Goal: Book appointment/travel/reservation

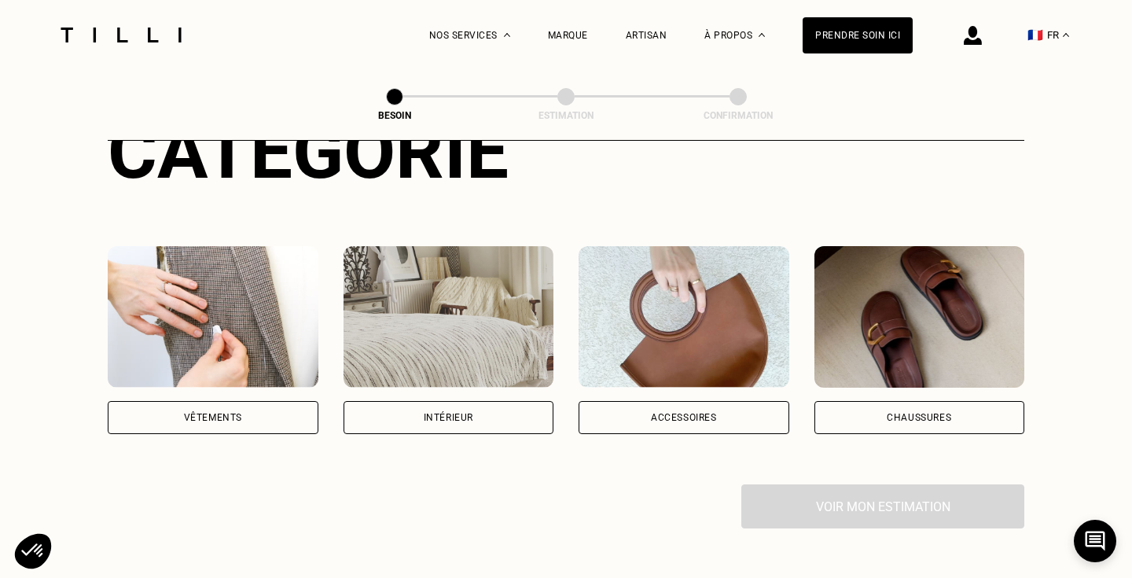
scroll to position [218, 0]
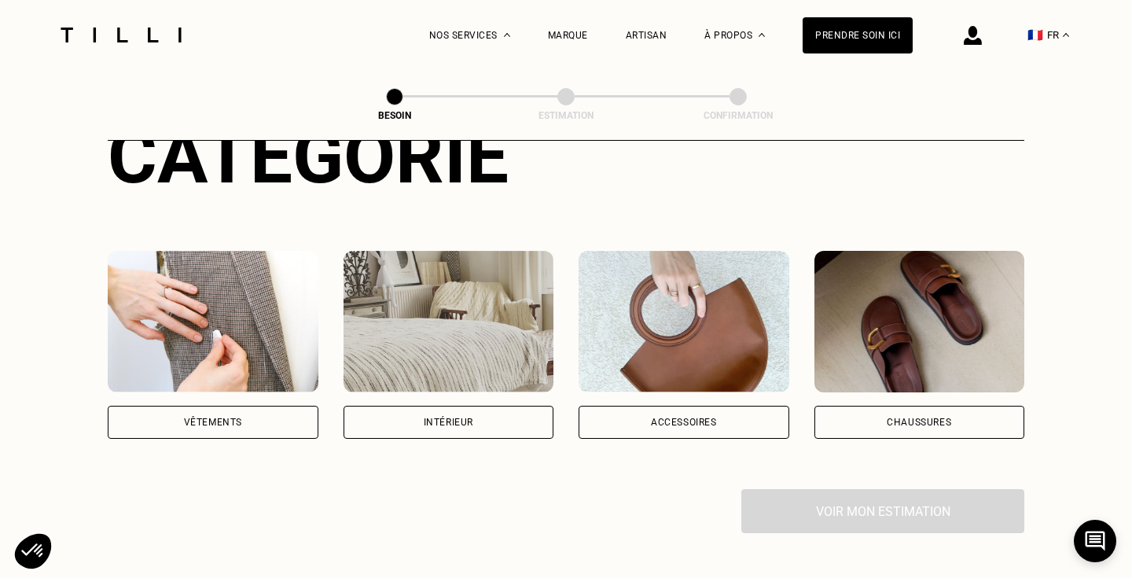
click at [456, 417] on div "Intérieur" at bounding box center [449, 421] width 50 height 9
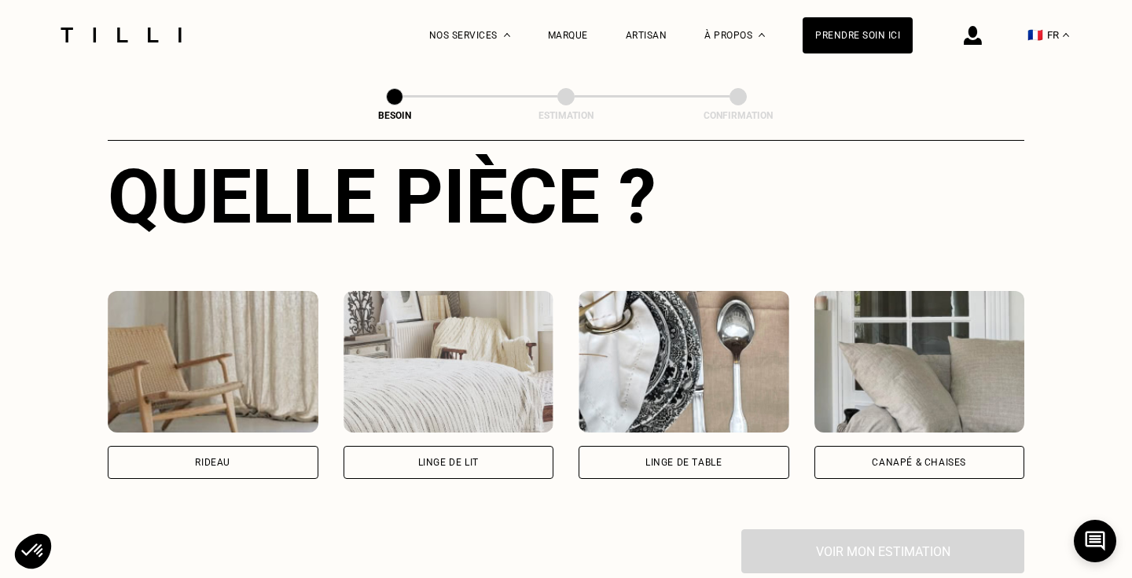
scroll to position [630, 0]
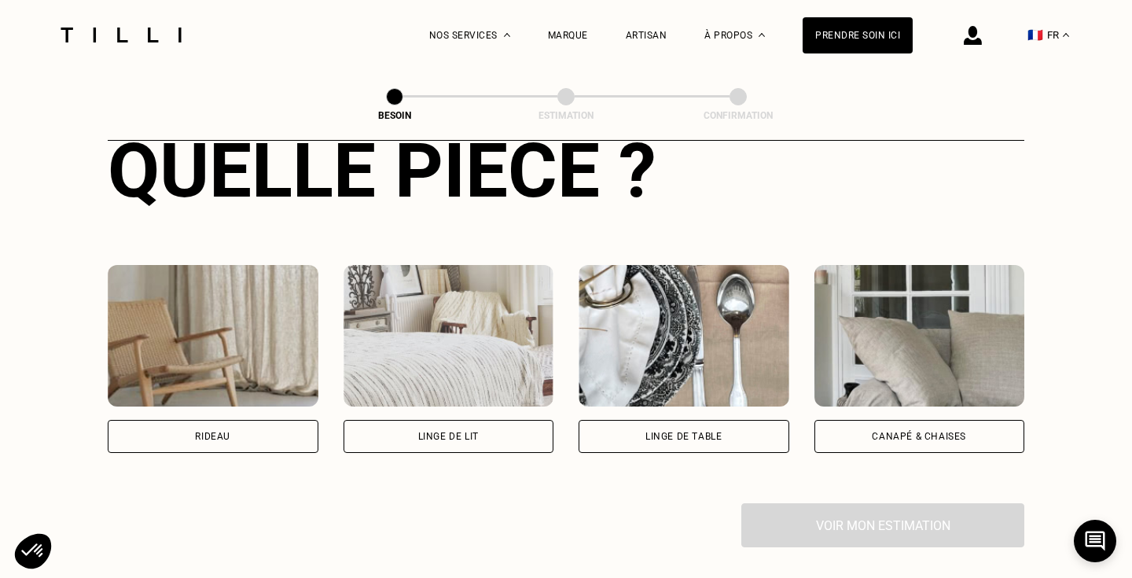
click at [263, 428] on div "Rideau" at bounding box center [213, 436] width 211 height 33
select select "FR"
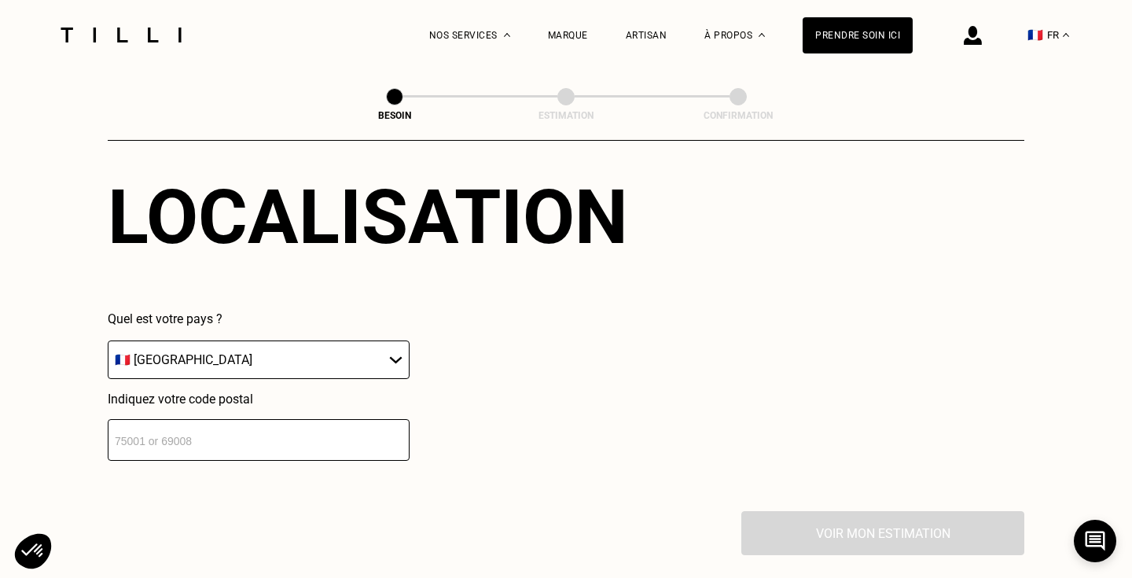
scroll to position [1017, 0]
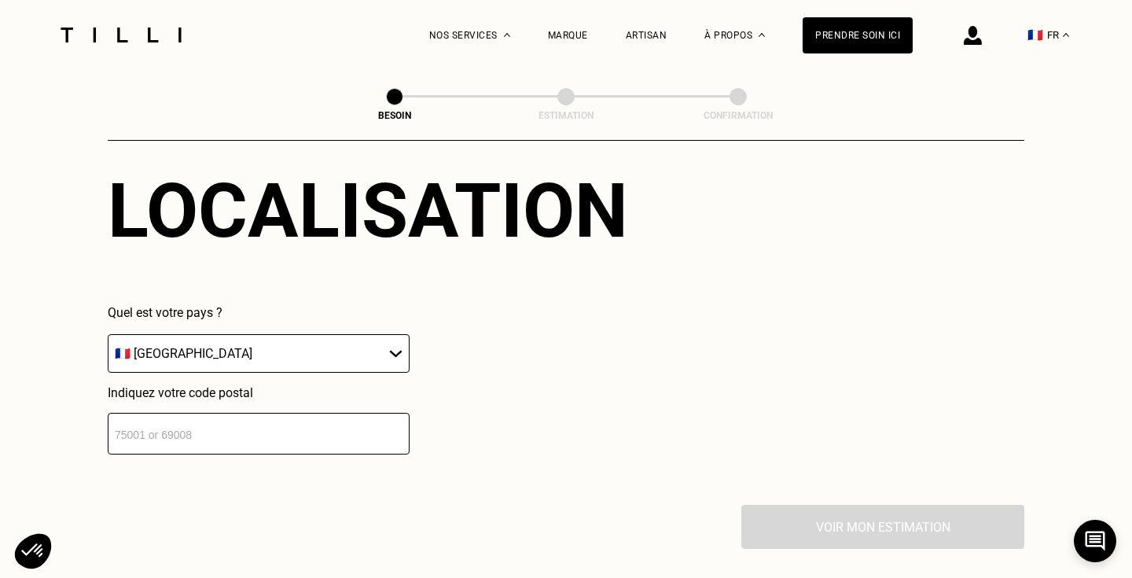
click at [308, 423] on input "number" at bounding box center [259, 434] width 302 height 42
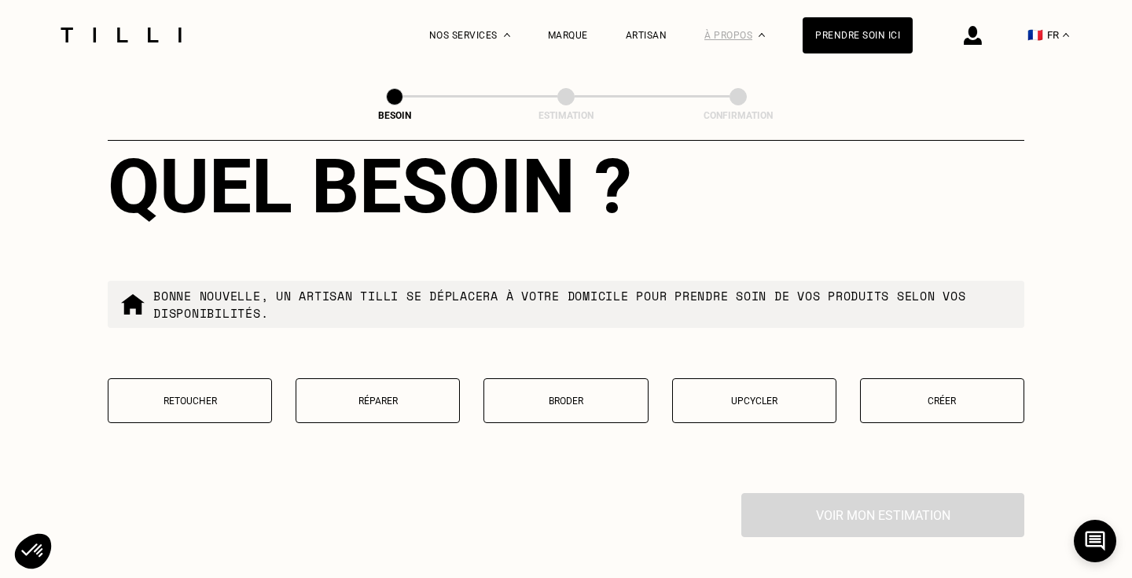
scroll to position [1428, 0]
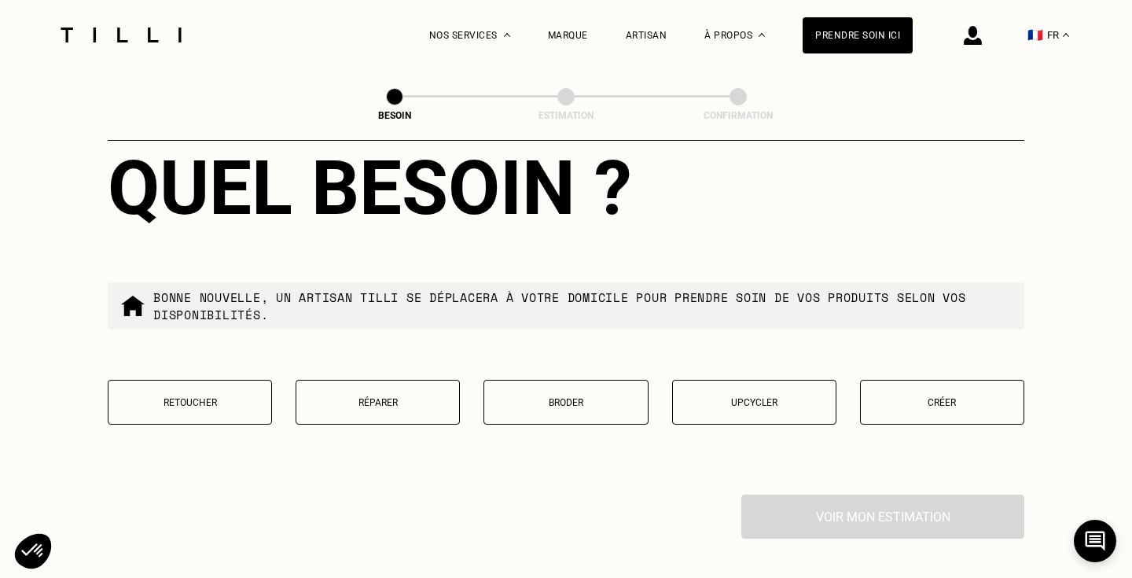
type input "75007"
click at [228, 397] on p "Retoucher" at bounding box center [189, 402] width 147 height 11
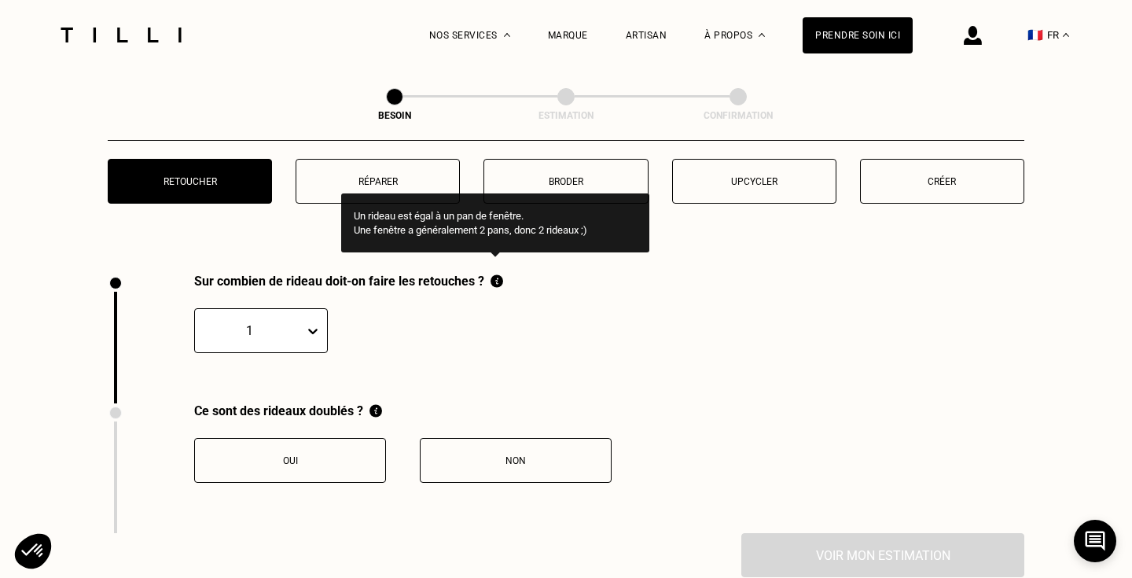
scroll to position [1638, 0]
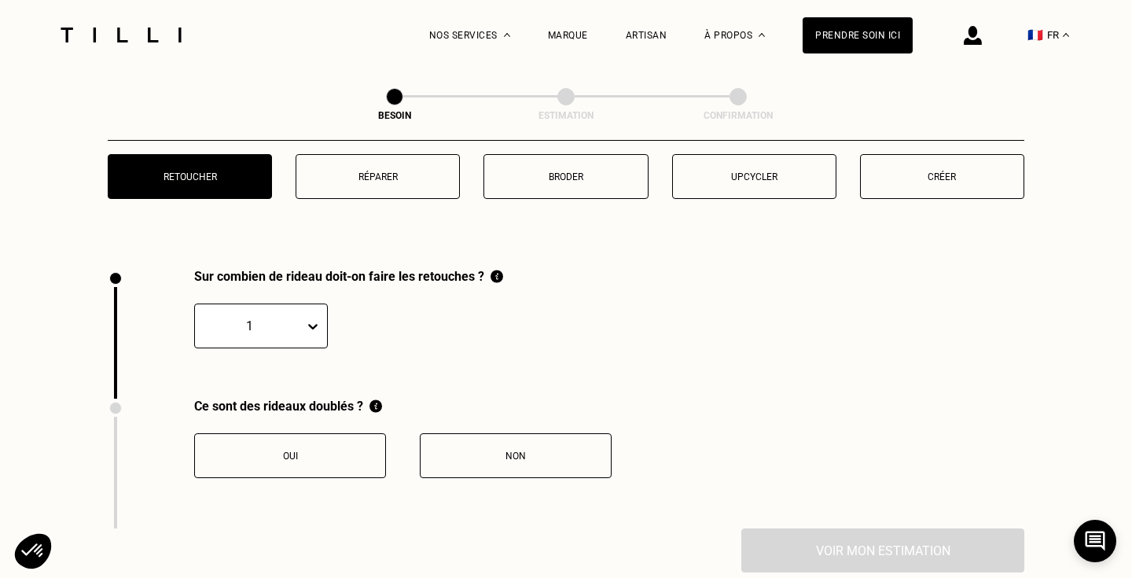
click at [312, 324] on div at bounding box center [316, 326] width 22 height 28
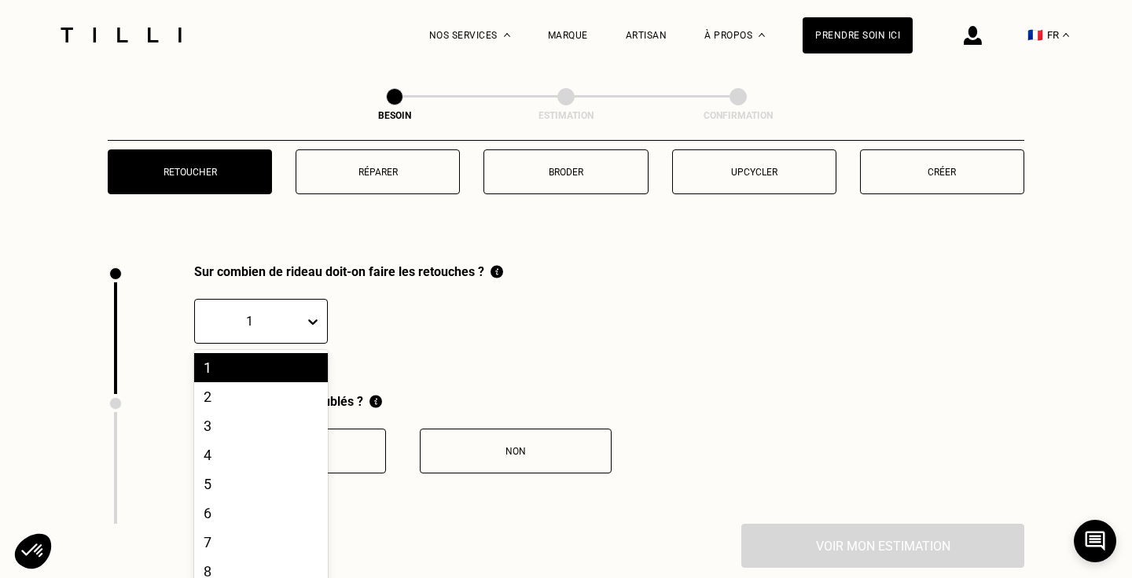
scroll to position [1659, 0]
click at [232, 381] on div "2" at bounding box center [261, 395] width 134 height 29
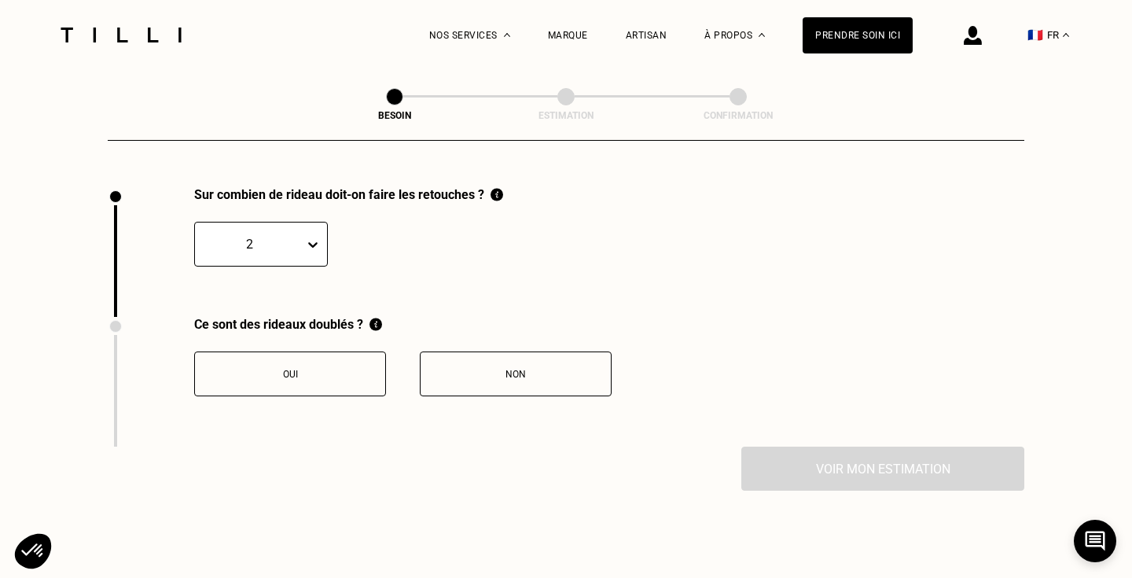
scroll to position [1736, 0]
click at [489, 368] on div "Non" at bounding box center [515, 373] width 175 height 11
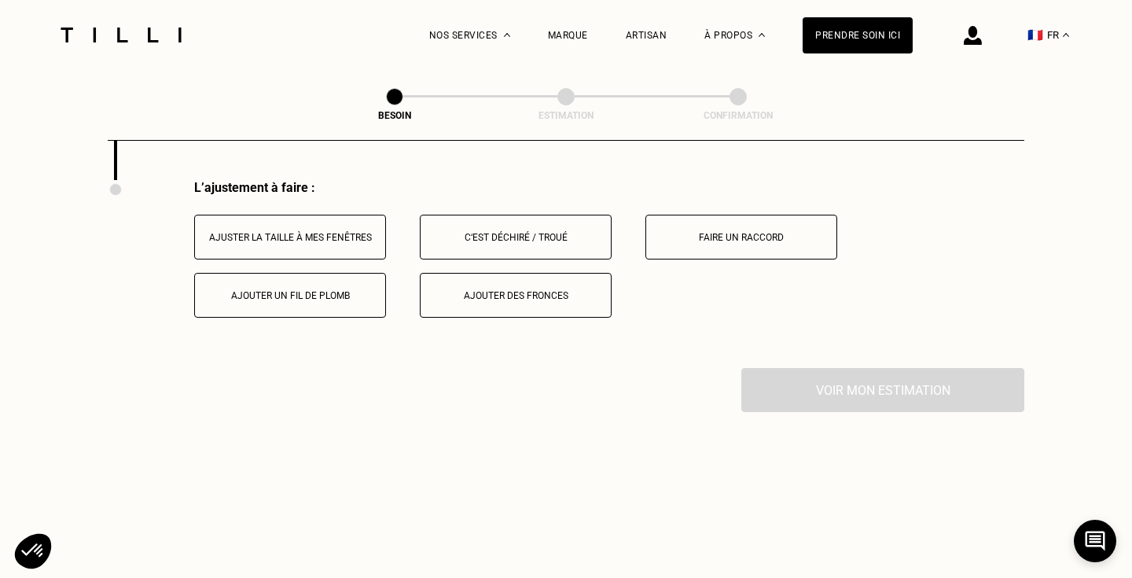
scroll to position [2001, 0]
click at [338, 236] on button "Ajuster la taille à mes fenêtres" at bounding box center [290, 238] width 192 height 45
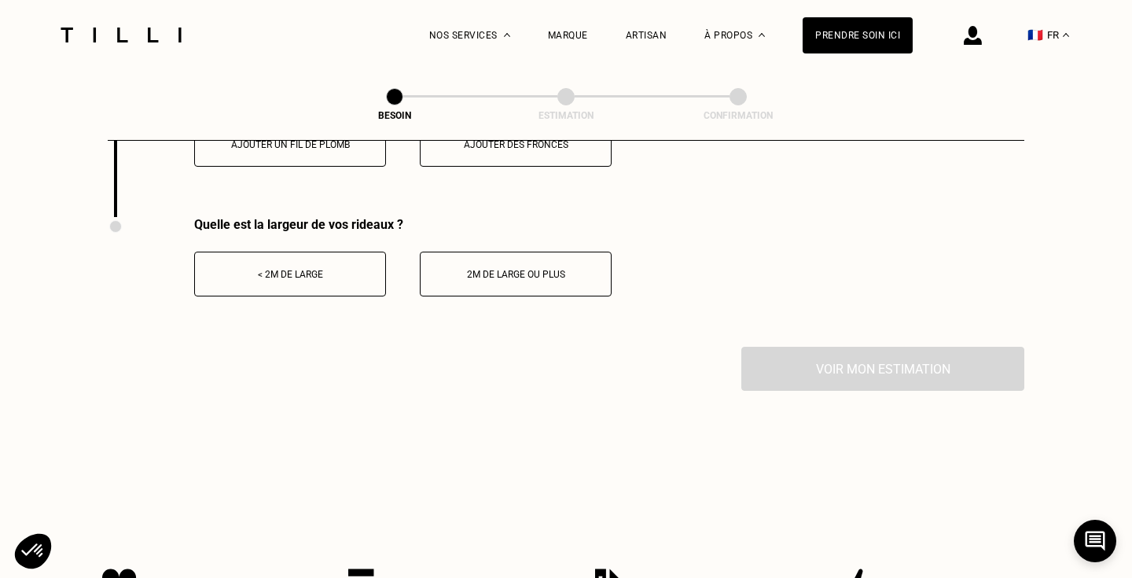
scroll to position [2147, 0]
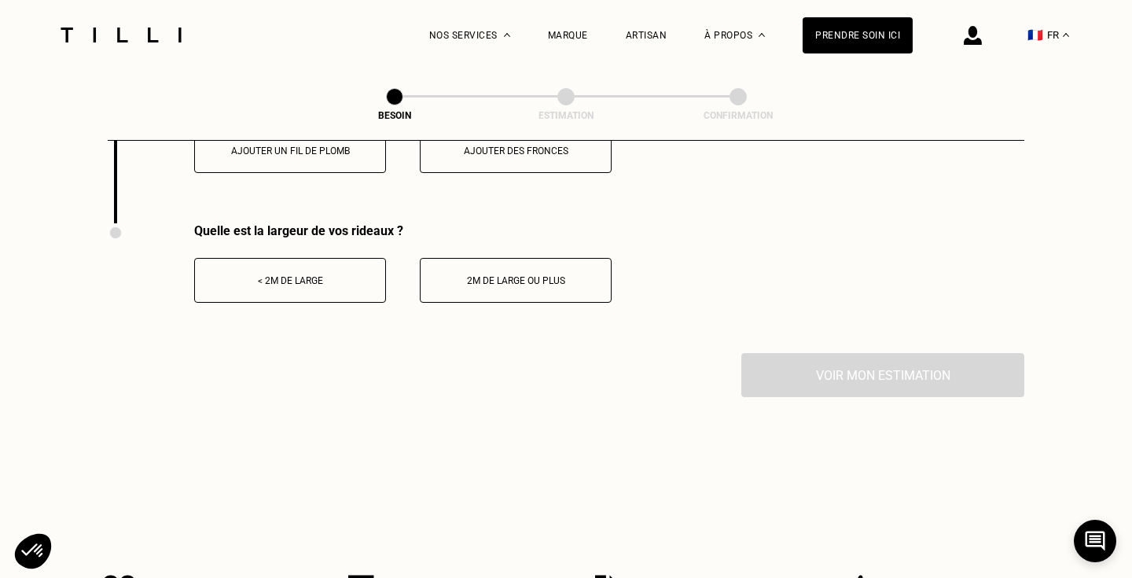
click at [318, 275] on div "< 2m de large" at bounding box center [290, 280] width 175 height 11
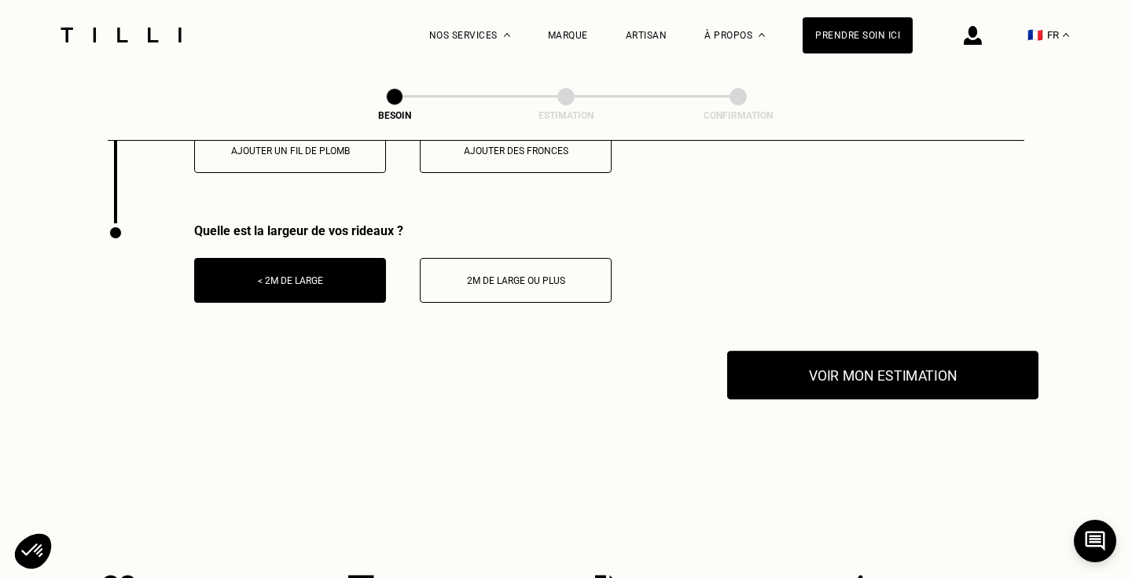
click at [815, 362] on button "Voir mon estimation" at bounding box center [882, 375] width 311 height 49
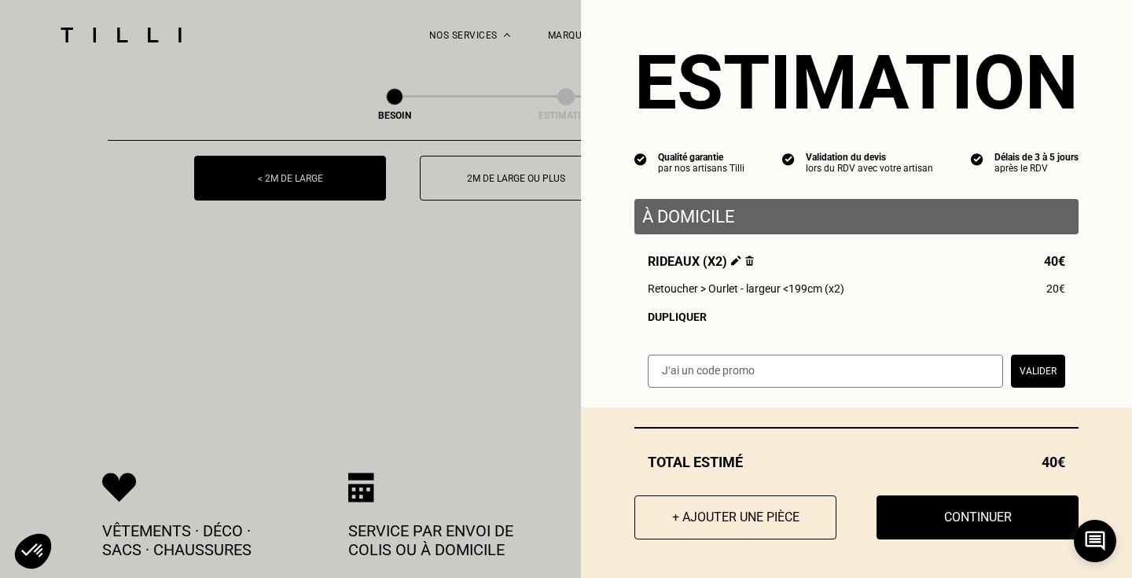
scroll to position [2251, 0]
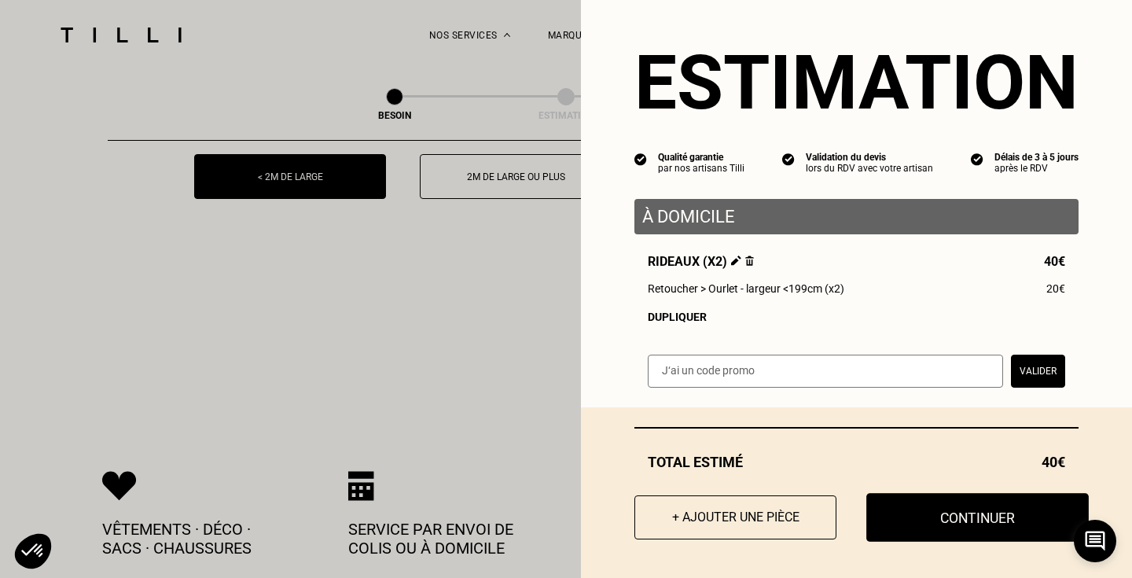
click at [921, 512] on button "Continuer" at bounding box center [977, 517] width 222 height 49
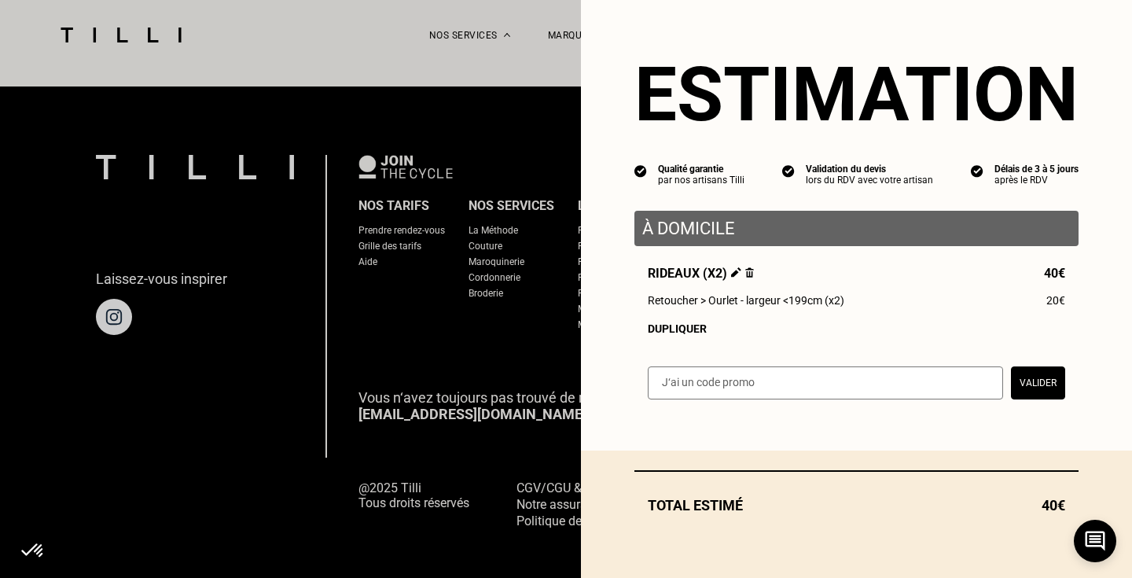
scroll to position [0, 0]
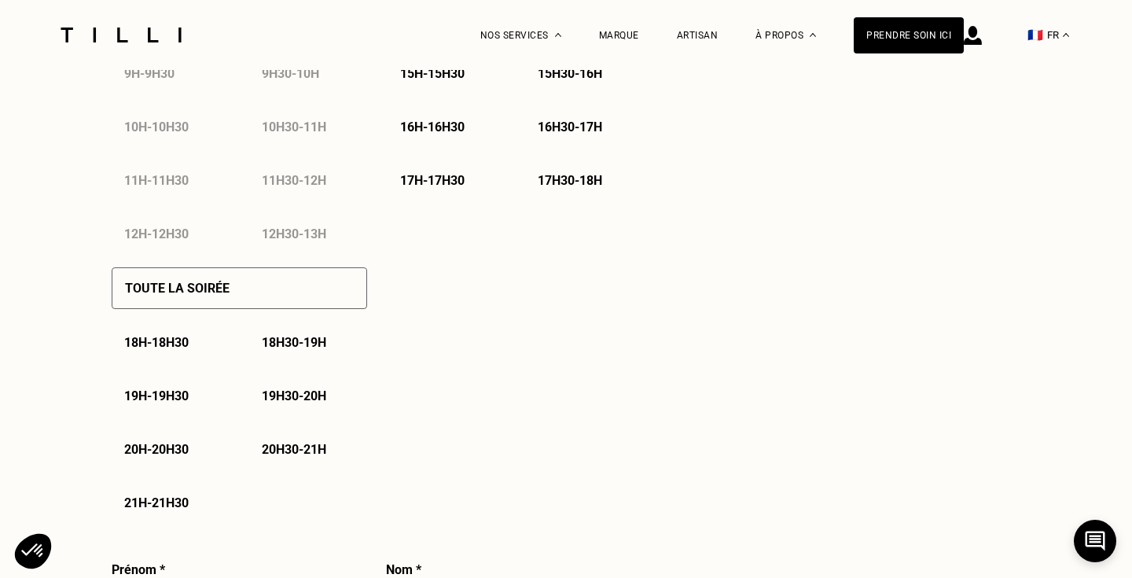
select select "FR"
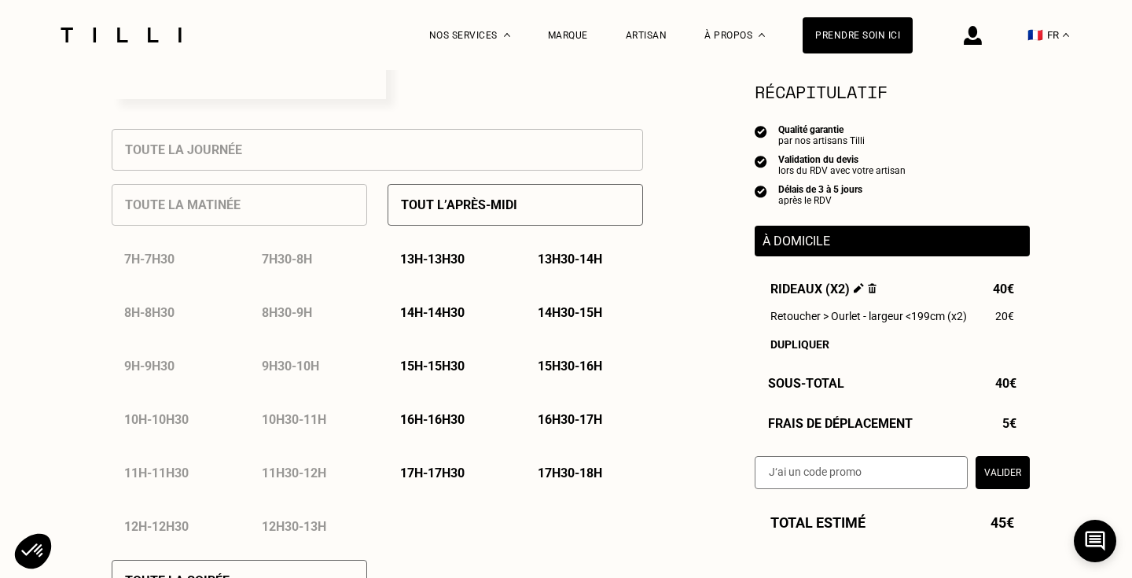
scroll to position [674, 0]
click at [432, 252] on p "13h - 13h30" at bounding box center [432, 257] width 64 height 15
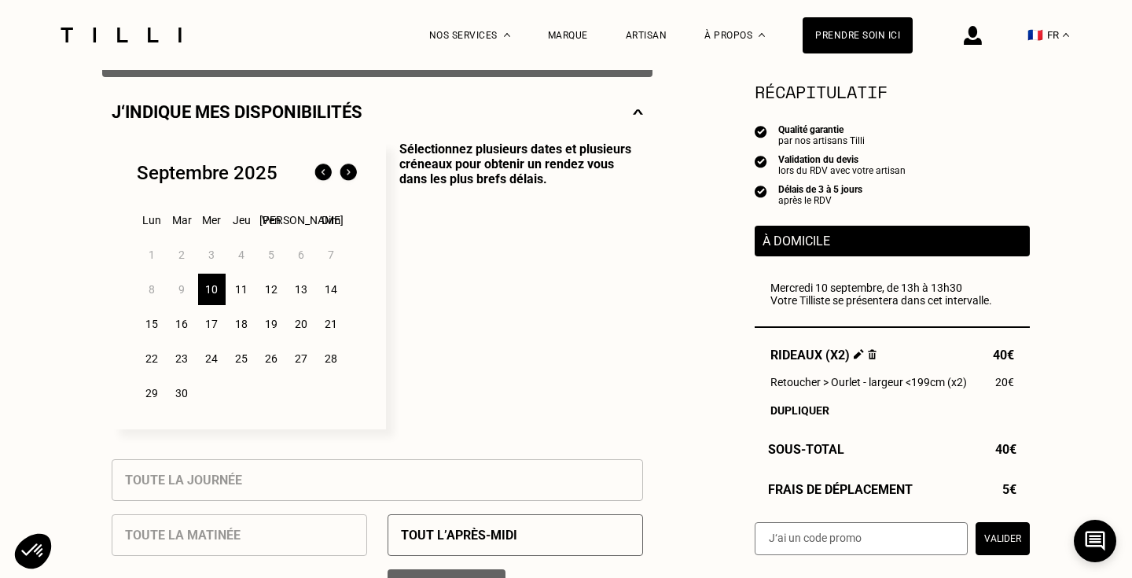
scroll to position [340, 0]
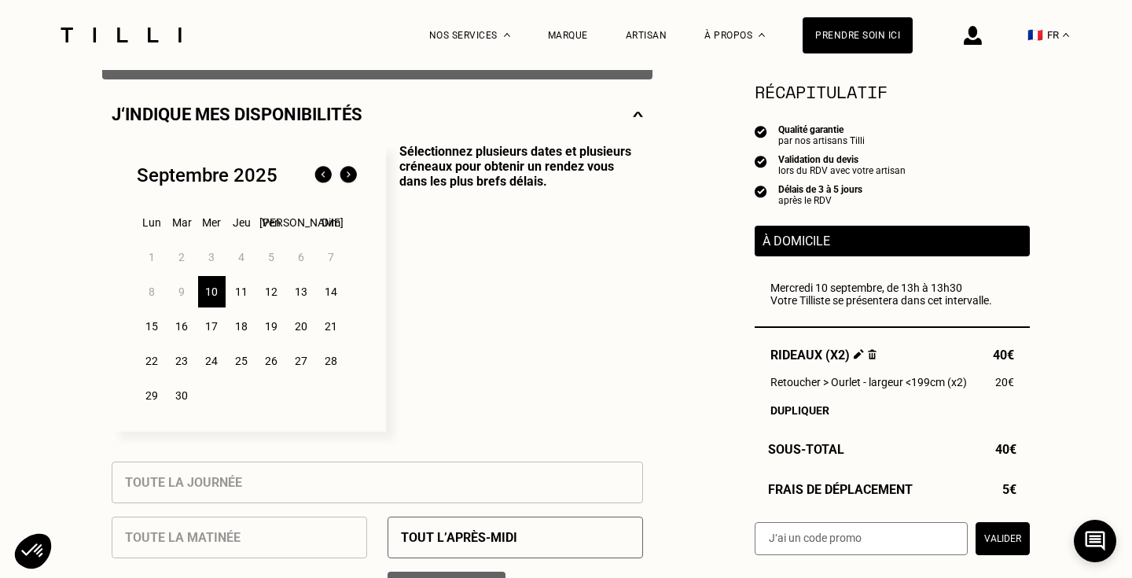
click at [237, 285] on div "11" at bounding box center [242, 291] width 28 height 31
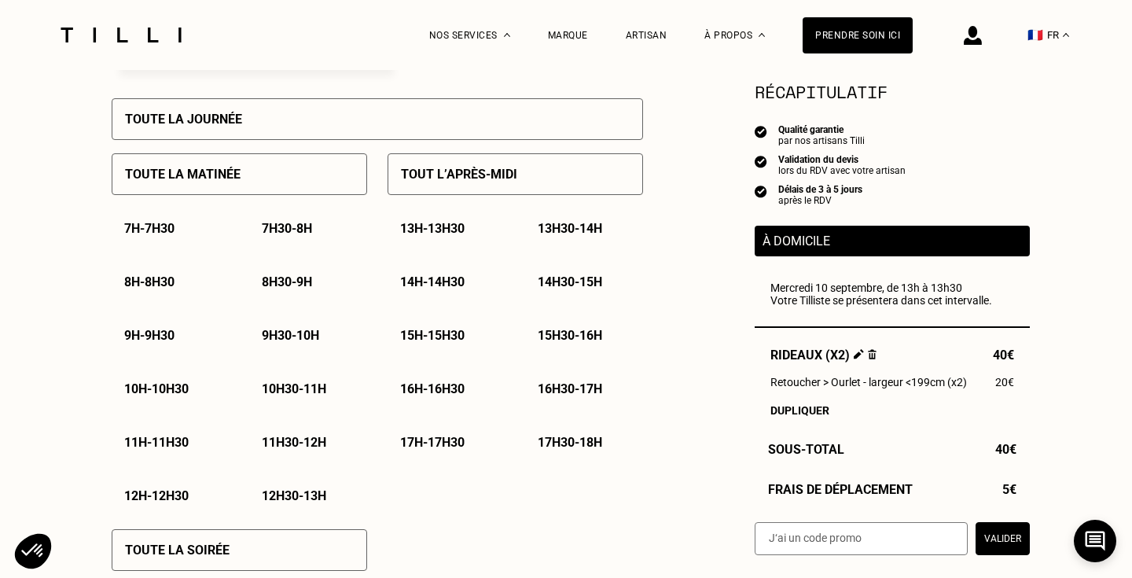
scroll to position [700, 0]
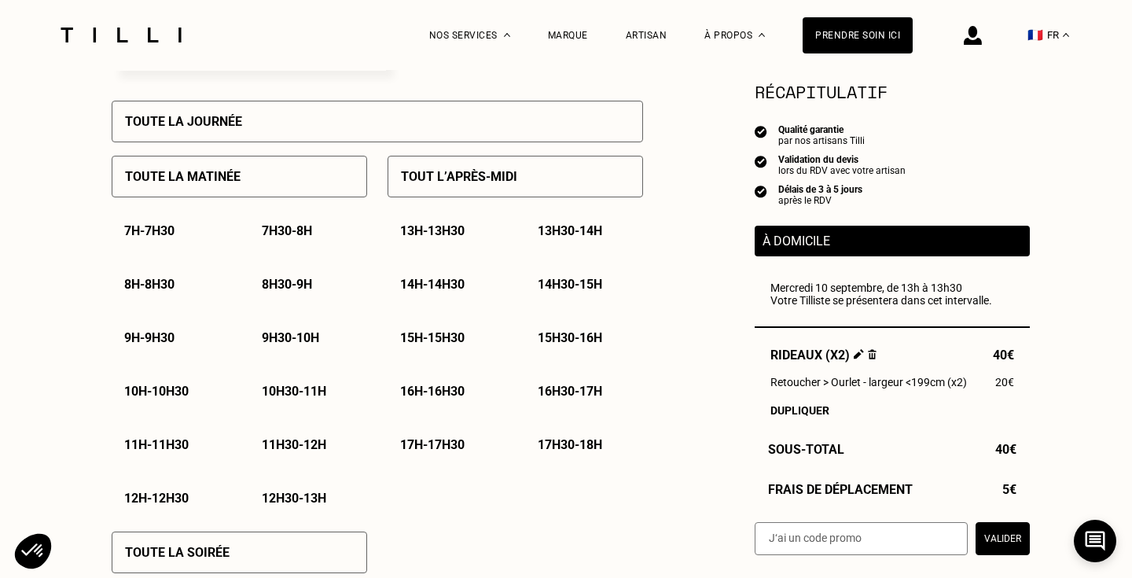
click at [443, 334] on p "15h - 15h30" at bounding box center [432, 337] width 64 height 15
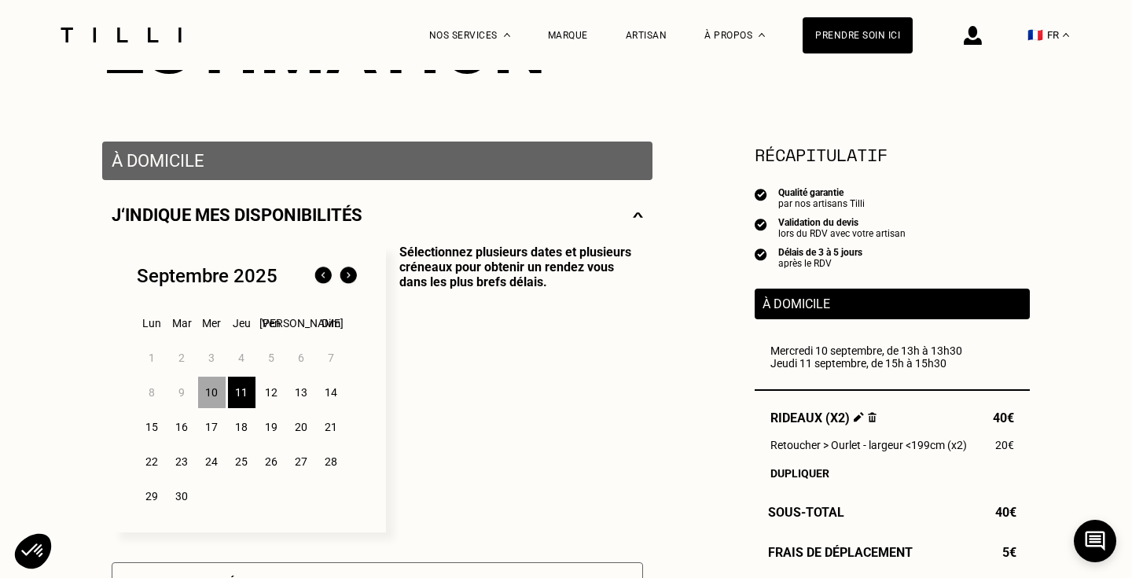
scroll to position [197, 0]
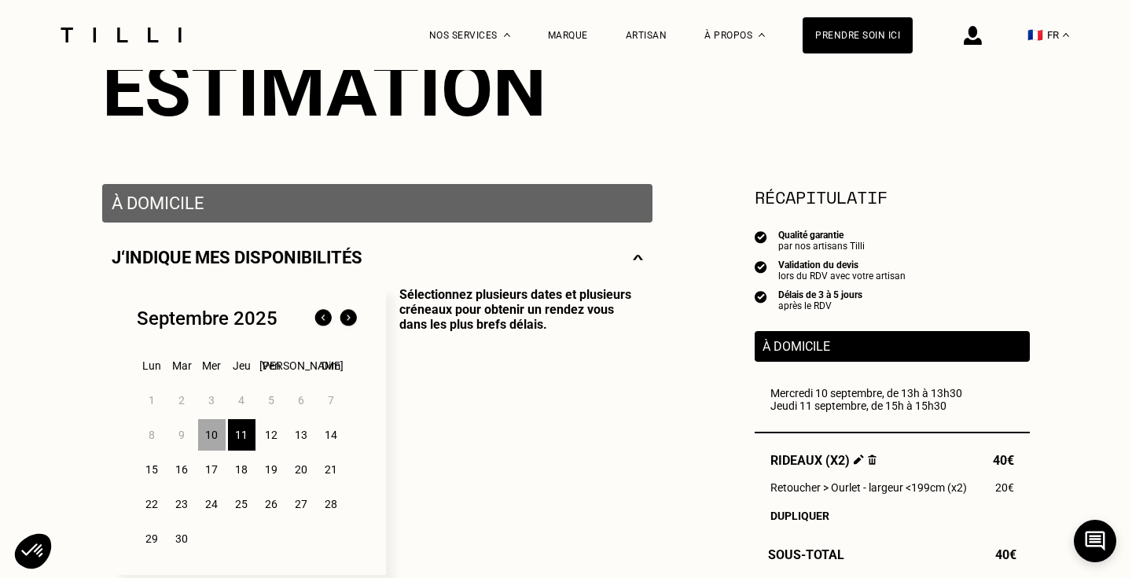
click at [207, 434] on div "10" at bounding box center [212, 434] width 28 height 31
click at [240, 434] on div "11" at bounding box center [242, 434] width 28 height 31
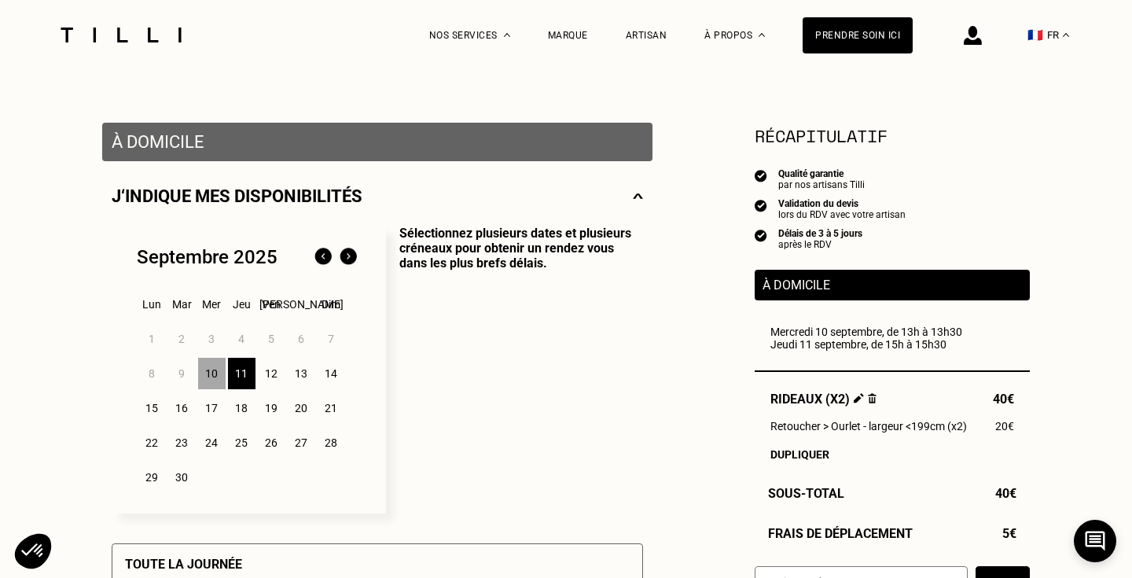
scroll to position [262, 0]
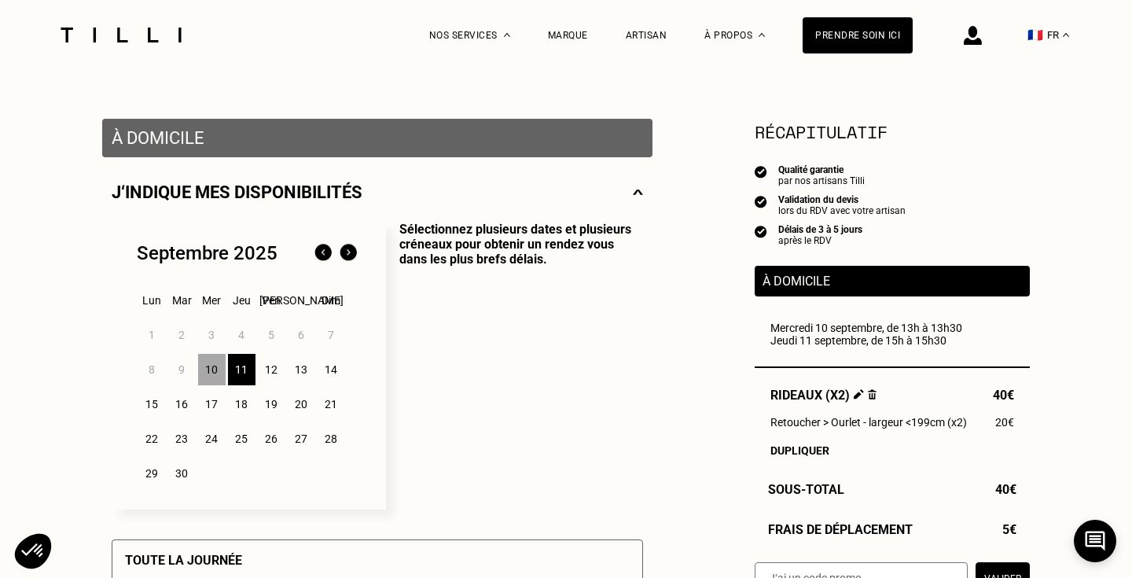
click at [208, 355] on div "10" at bounding box center [212, 369] width 28 height 31
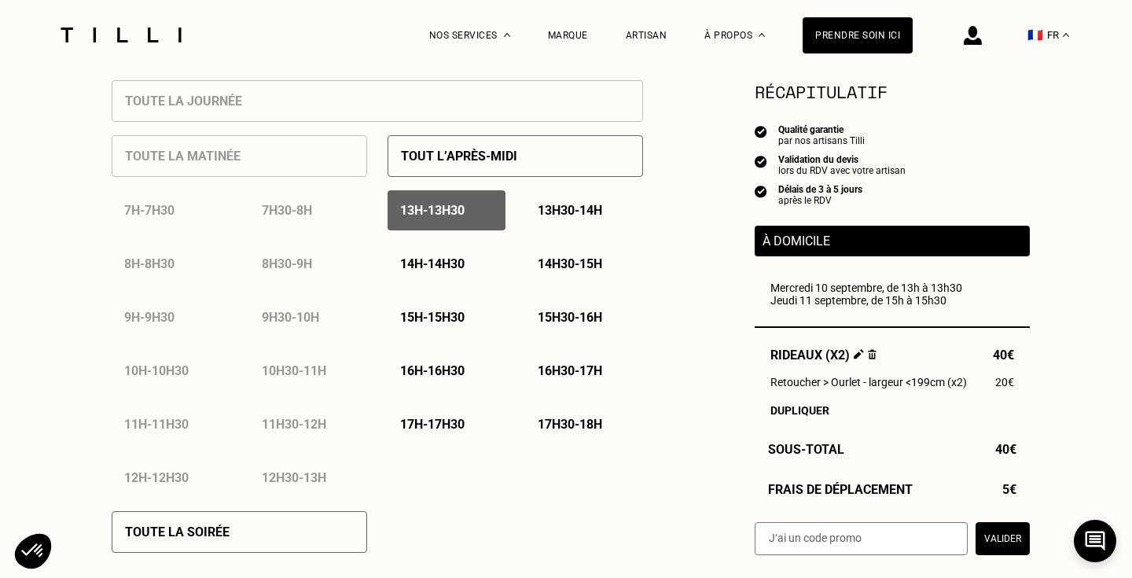
scroll to position [718, 0]
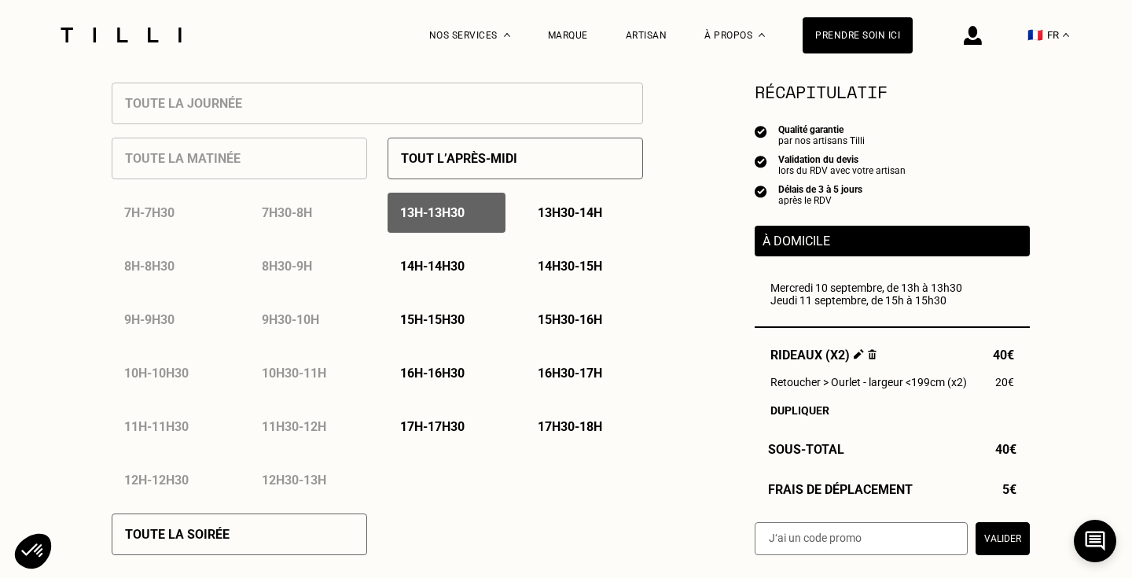
click at [424, 218] on p "13h - 13h30" at bounding box center [432, 212] width 64 height 15
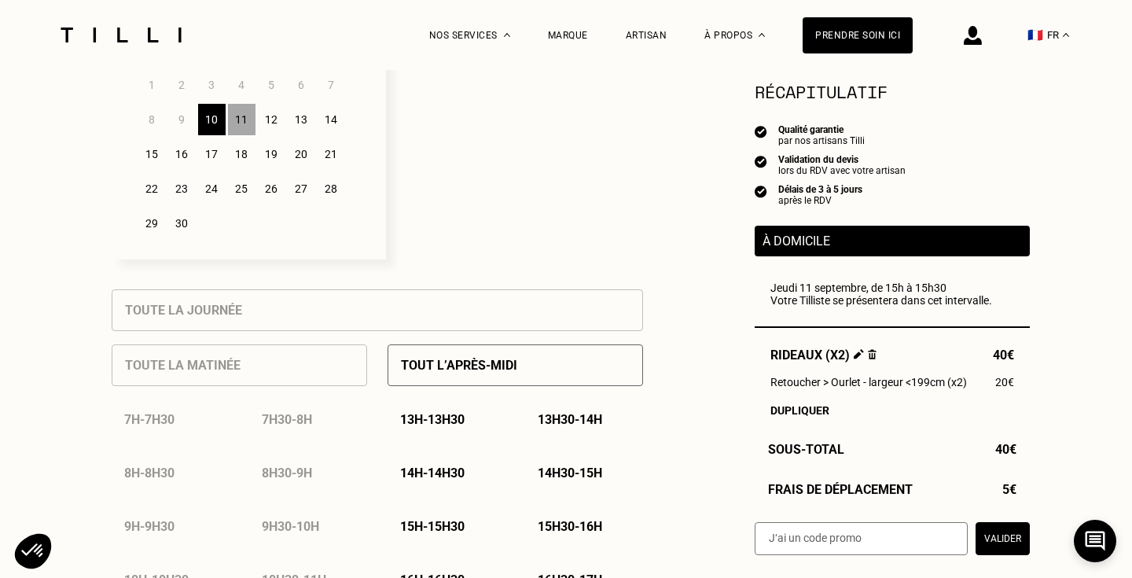
scroll to position [409, 0]
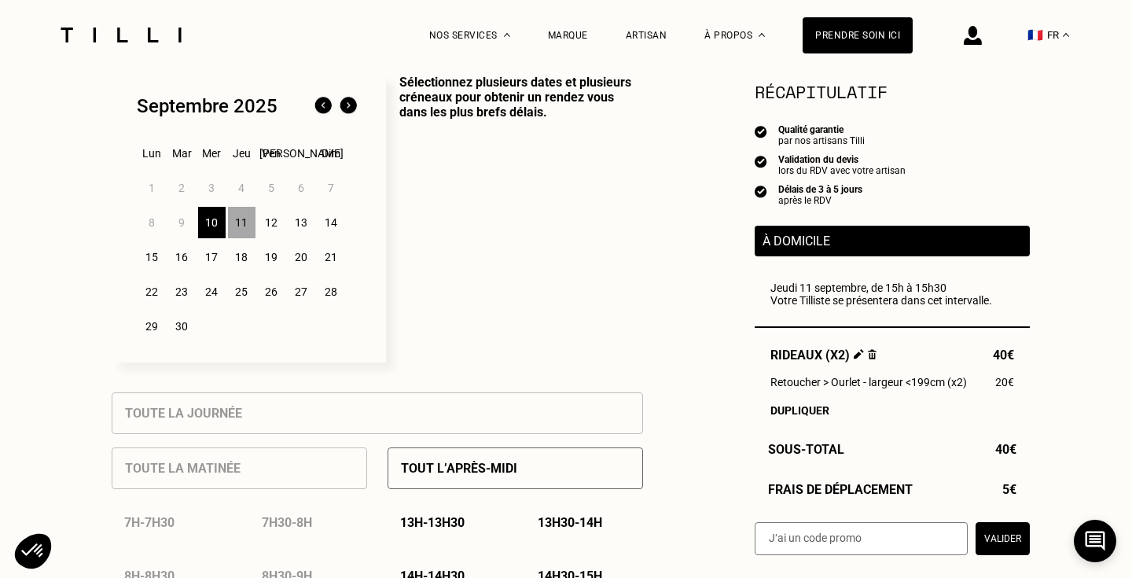
click at [250, 222] on div "11" at bounding box center [242, 222] width 28 height 31
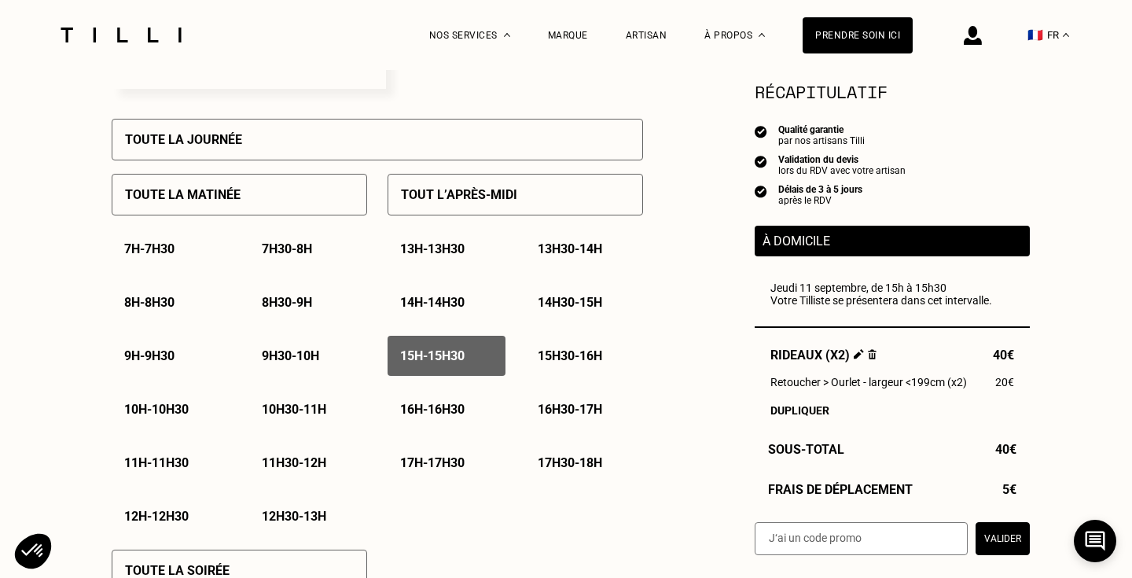
scroll to position [718, 0]
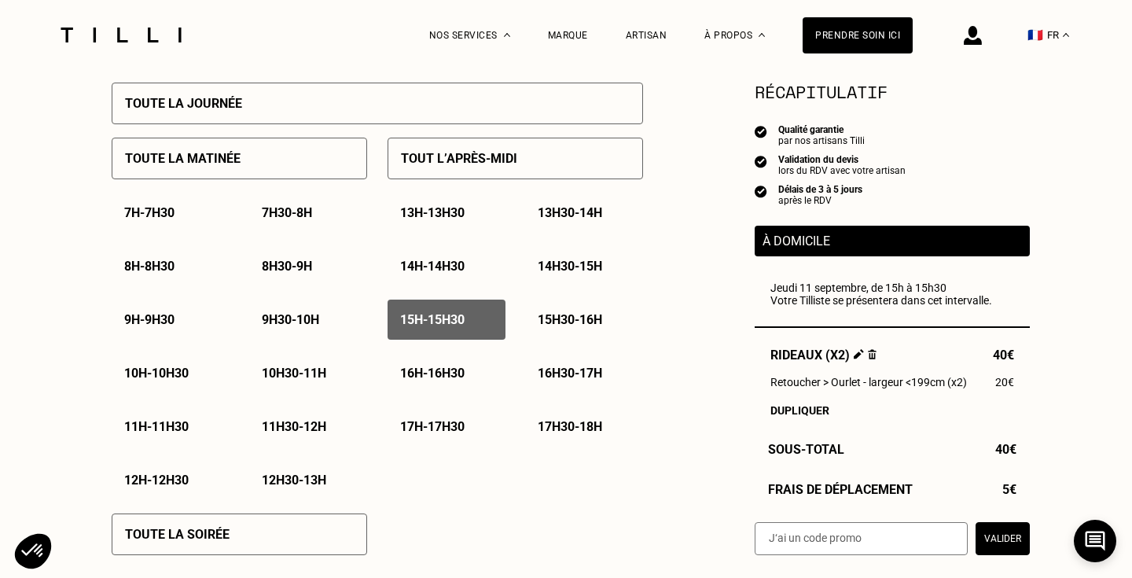
click at [575, 325] on p "15h30 - 16h" at bounding box center [570, 319] width 64 height 15
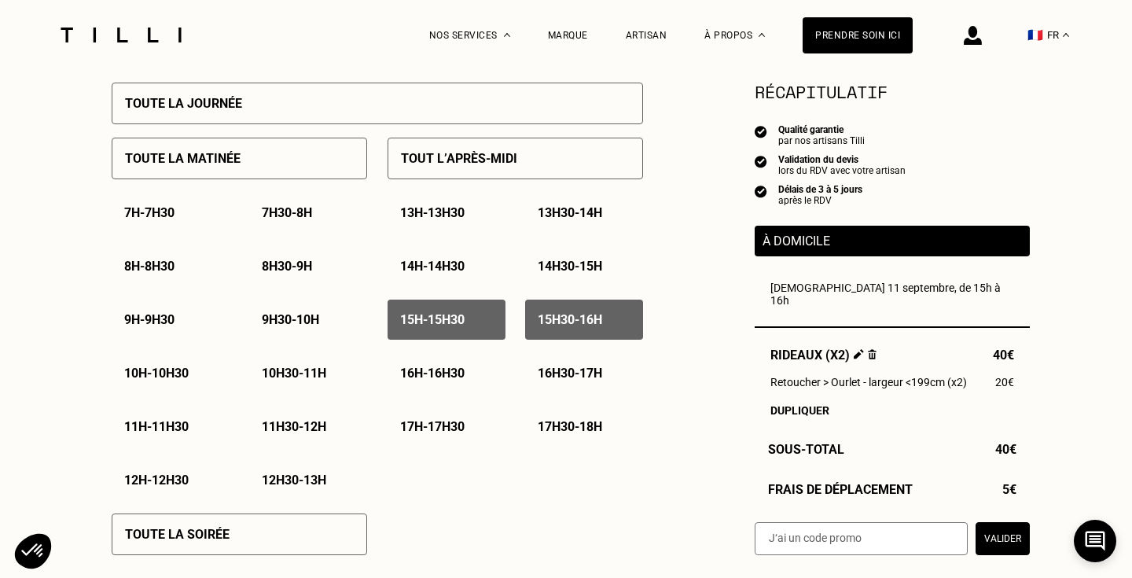
click at [450, 371] on p "16h - 16h30" at bounding box center [432, 373] width 64 height 15
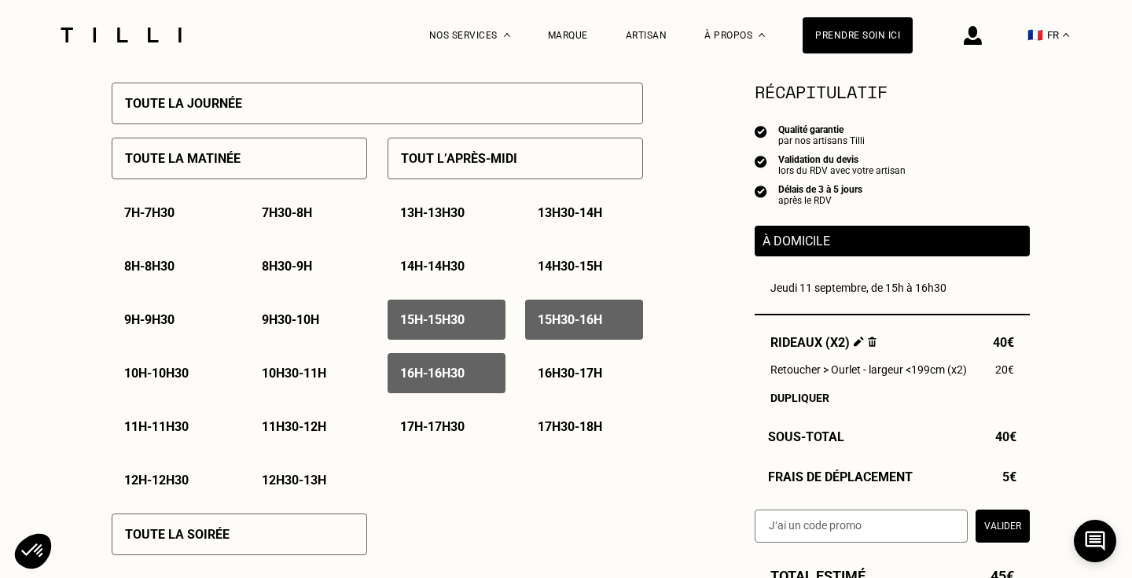
click at [567, 372] on p "16h30 - 17h" at bounding box center [570, 373] width 64 height 15
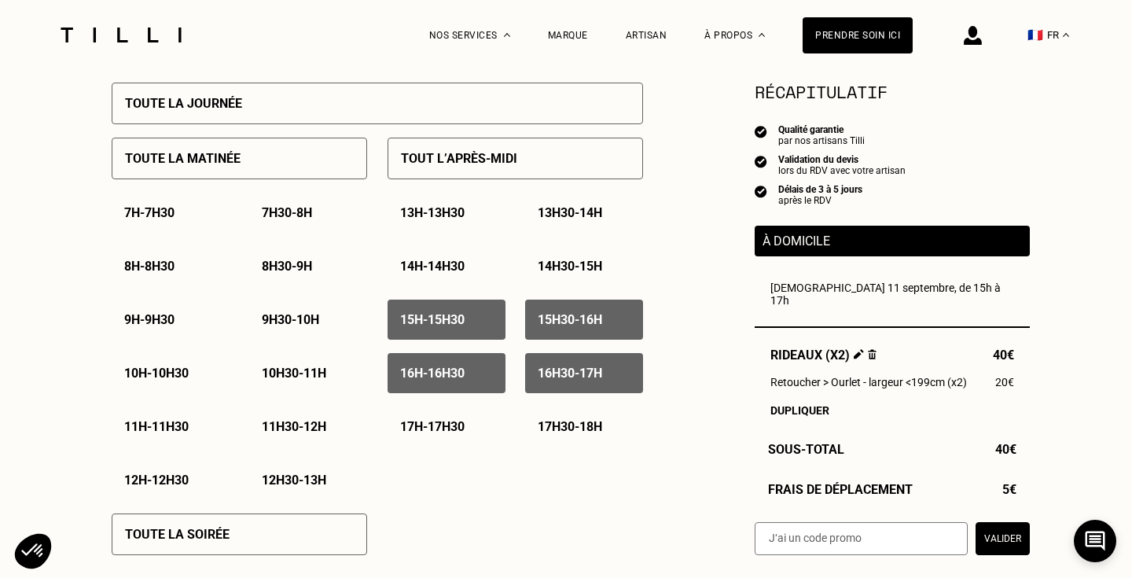
click at [463, 411] on div "17h - 17h30" at bounding box center [447, 426] width 118 height 40
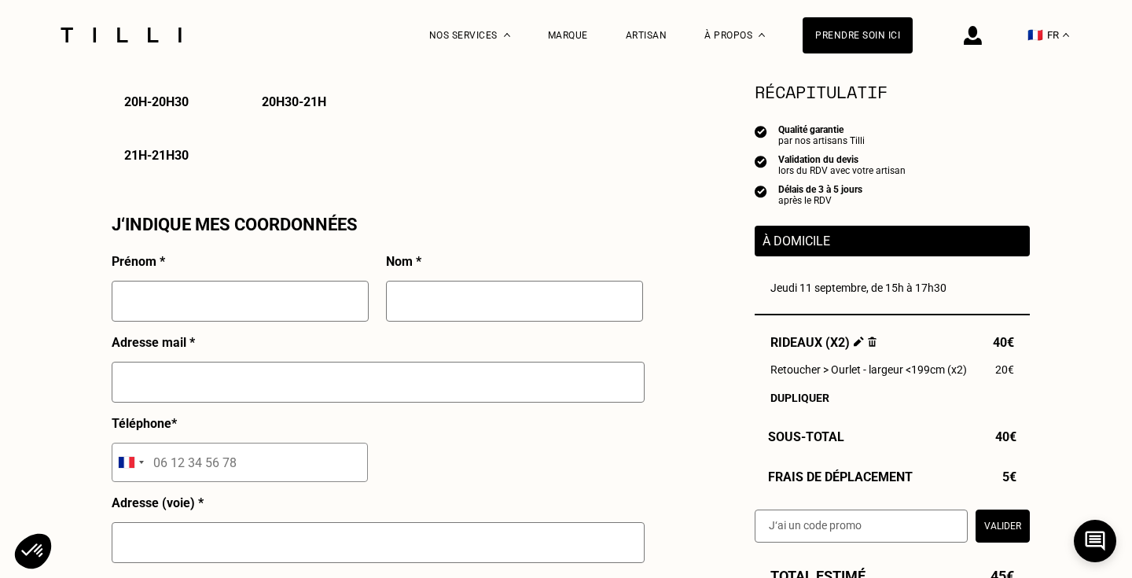
scroll to position [1313, 0]
type input "[PERSON_NAME]"
type input "Li"
type input "[EMAIL_ADDRESS][DOMAIN_NAME]"
click at [185, 460] on input "tel" at bounding box center [240, 461] width 256 height 39
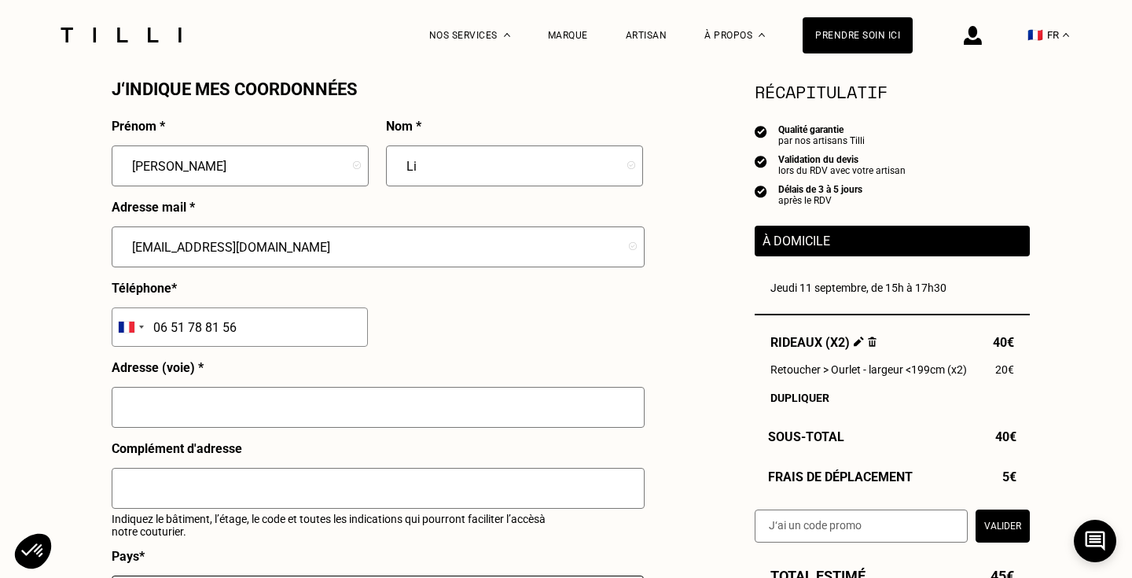
scroll to position [1472, 0]
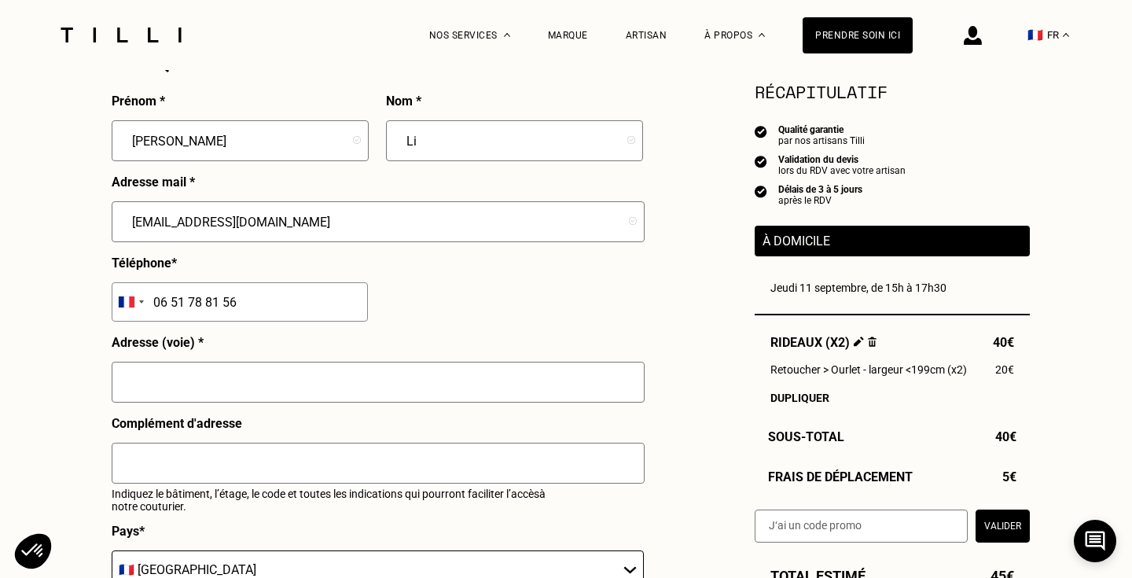
type input "06 51 78 81 56"
type input "3 passage de l'union"
click at [175, 482] on div at bounding box center [378, 470] width 533 height 54
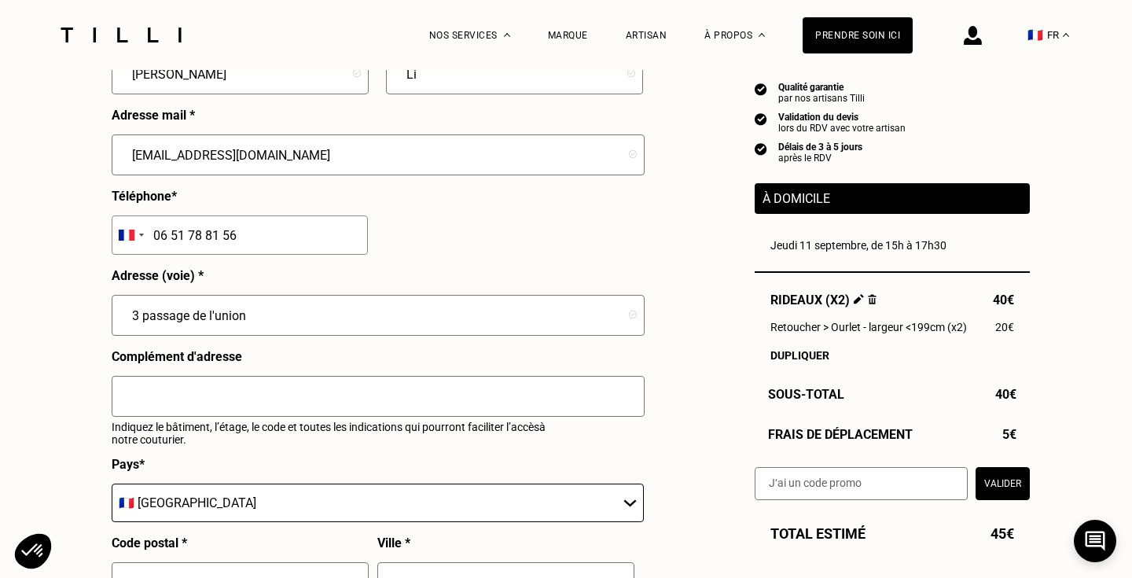
scroll to position [1545, 0]
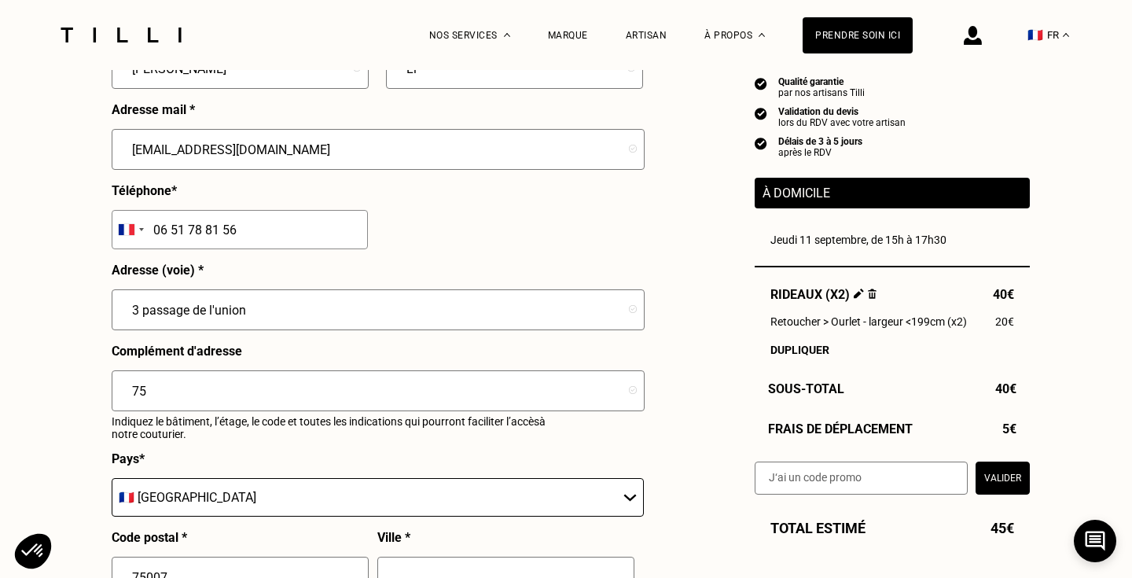
type input "7"
click at [291, 318] on input "3 passage de l'union" at bounding box center [378, 309] width 533 height 41
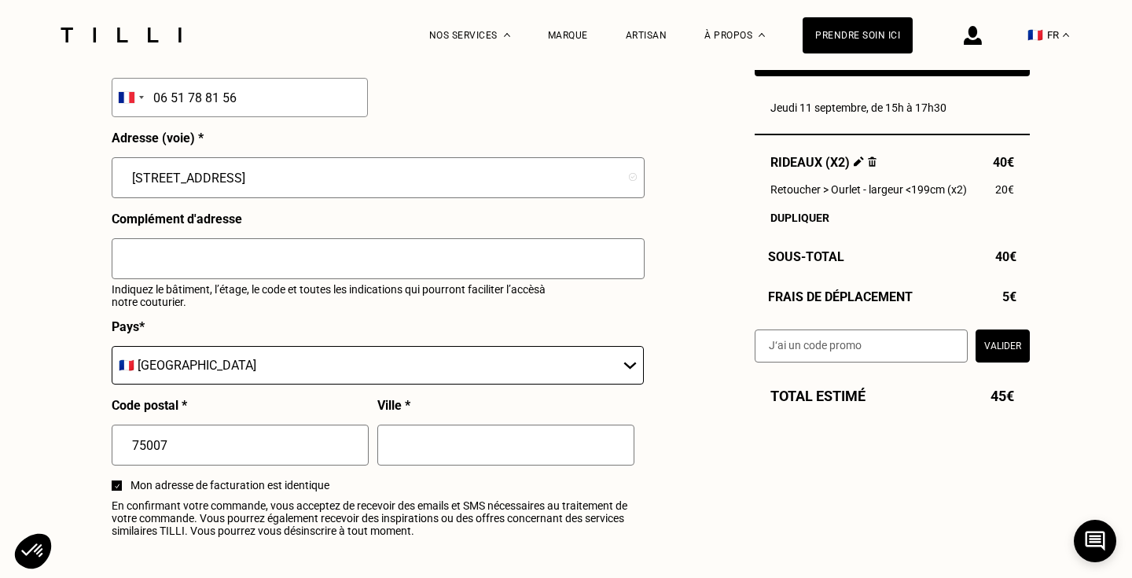
scroll to position [1695, 0]
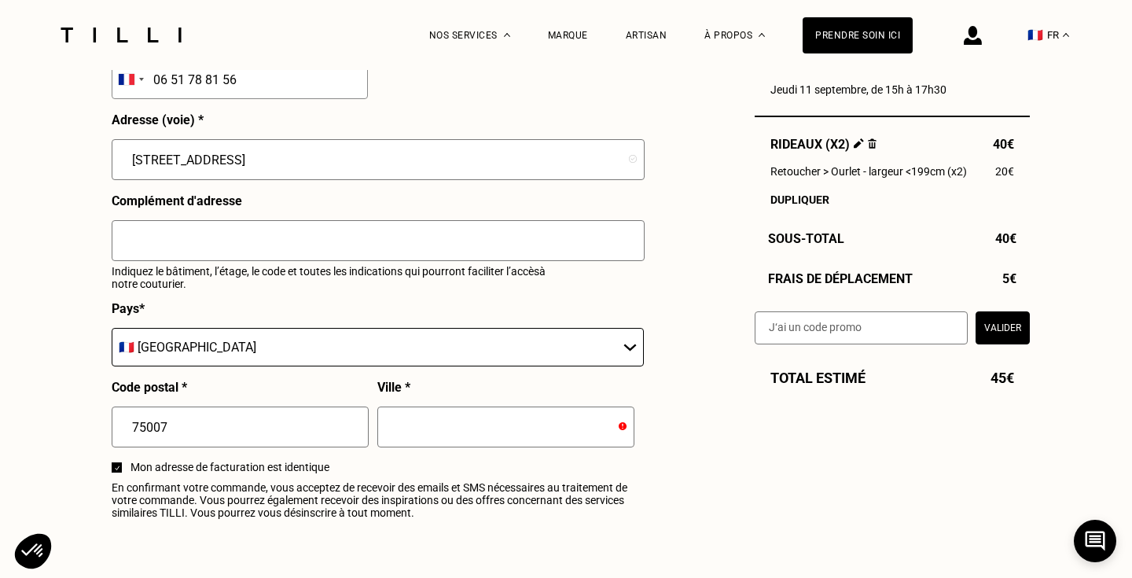
drag, startPoint x: 328, startPoint y: 161, endPoint x: 248, endPoint y: 153, distance: 80.6
click at [248, 153] on input "[STREET_ADDRESS]" at bounding box center [378, 159] width 533 height 41
type input "3 passage de l'union"
click at [408, 424] on input "text" at bounding box center [505, 426] width 257 height 41
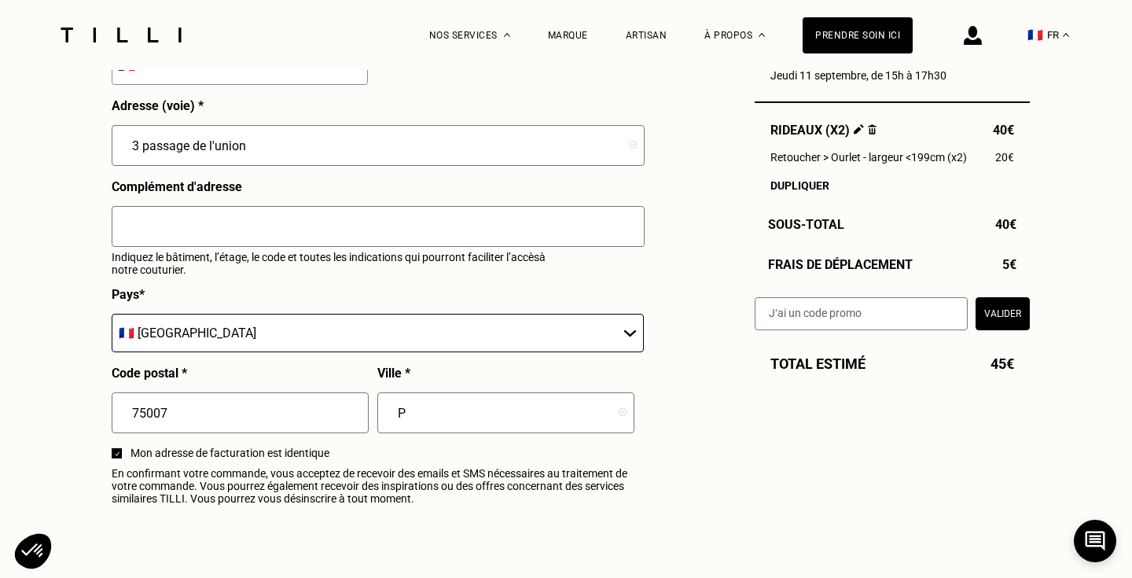
scroll to position [12, 0]
type input "[GEOGRAPHIC_DATA]"
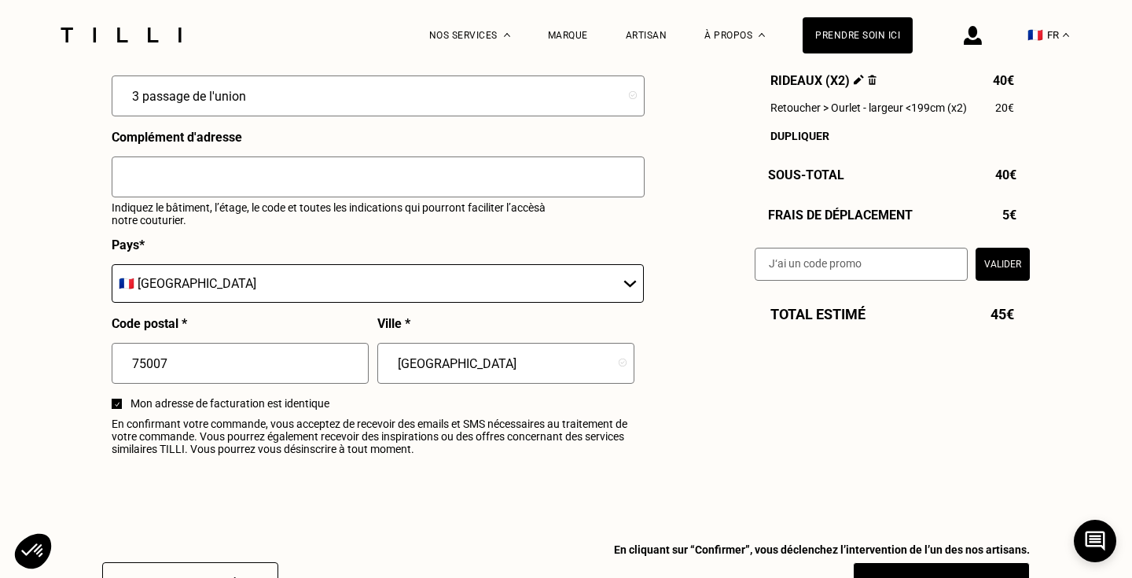
scroll to position [1735, 0]
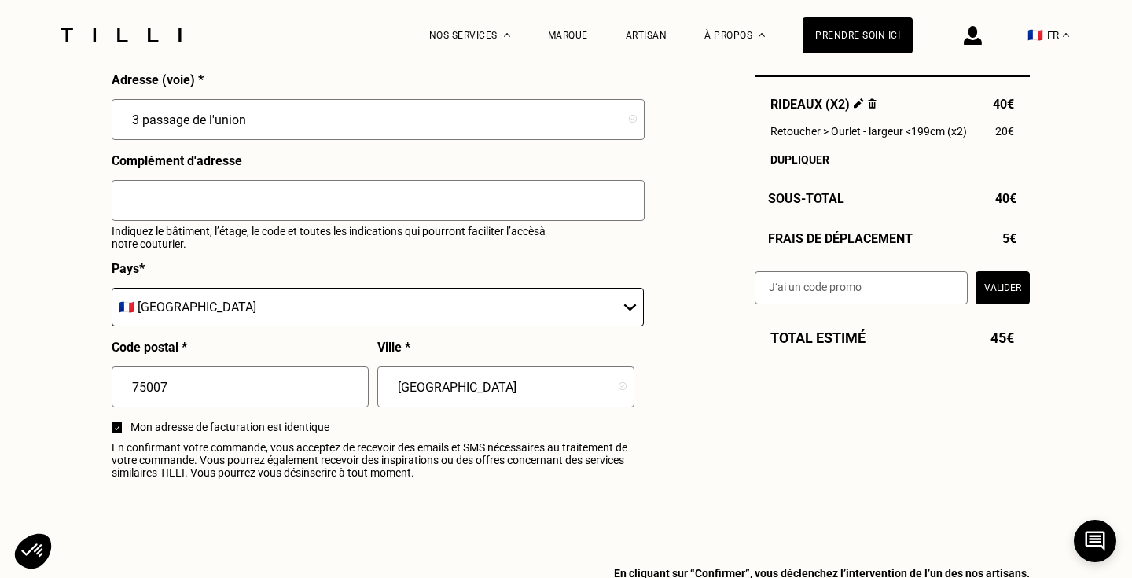
click at [340, 203] on input "text" at bounding box center [378, 200] width 533 height 41
type input "3eme étage, code entrée : 82b95."
click at [330, 261] on div "Pays * 🇩🇪 [GEOGRAPHIC_DATA] 🇦🇹 [GEOGRAPHIC_DATA] 🇧🇪 [GEOGRAPHIC_DATA] 🇧🇬 Bulgar…" at bounding box center [378, 300] width 532 height 79
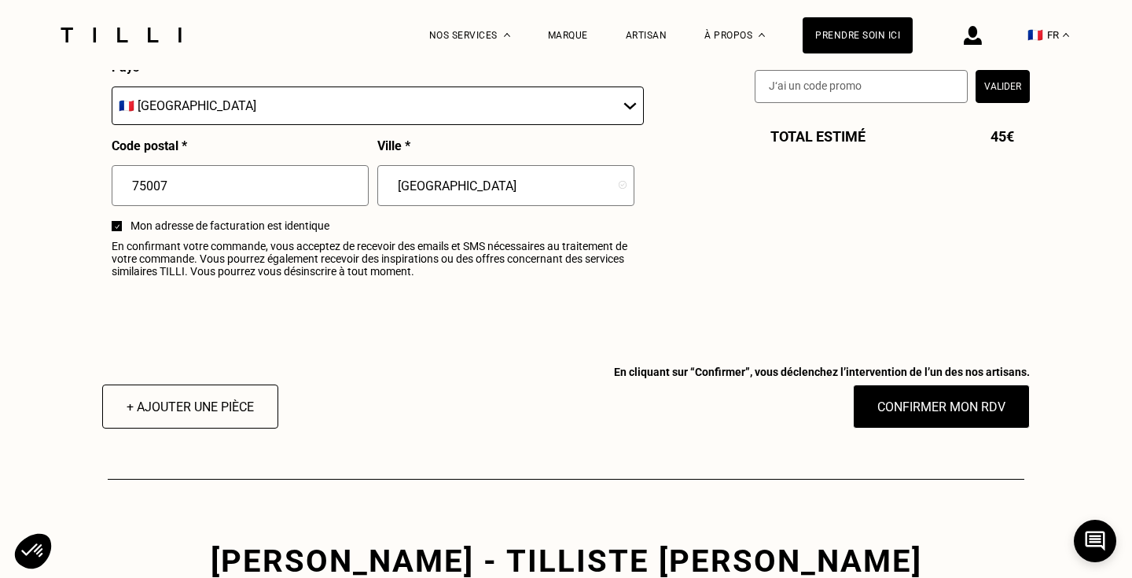
scroll to position [1957, 0]
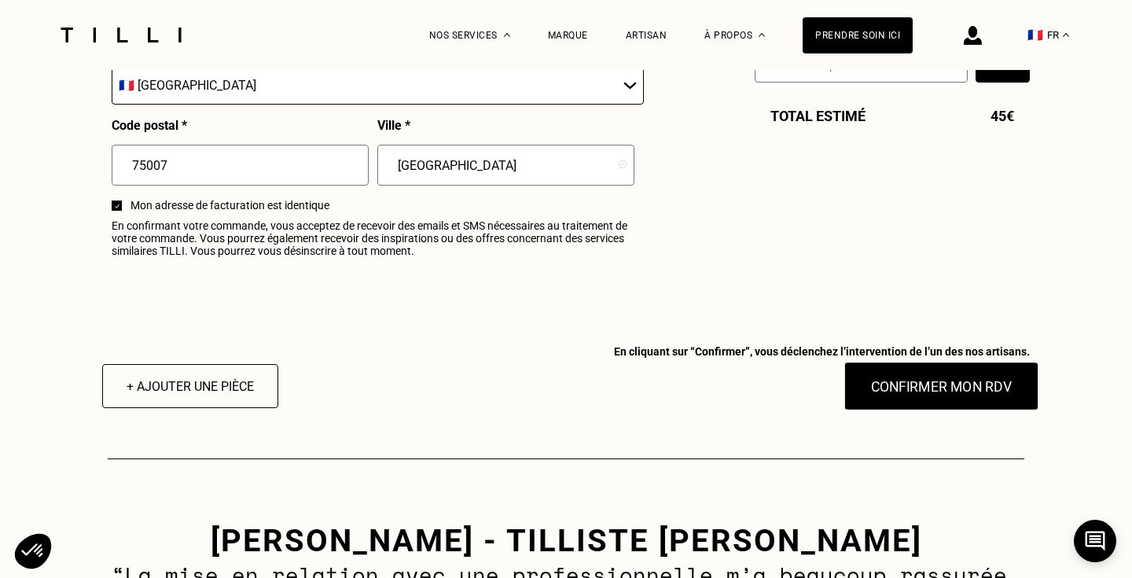
click at [908, 396] on button "Confirmer mon RDV" at bounding box center [941, 386] width 195 height 49
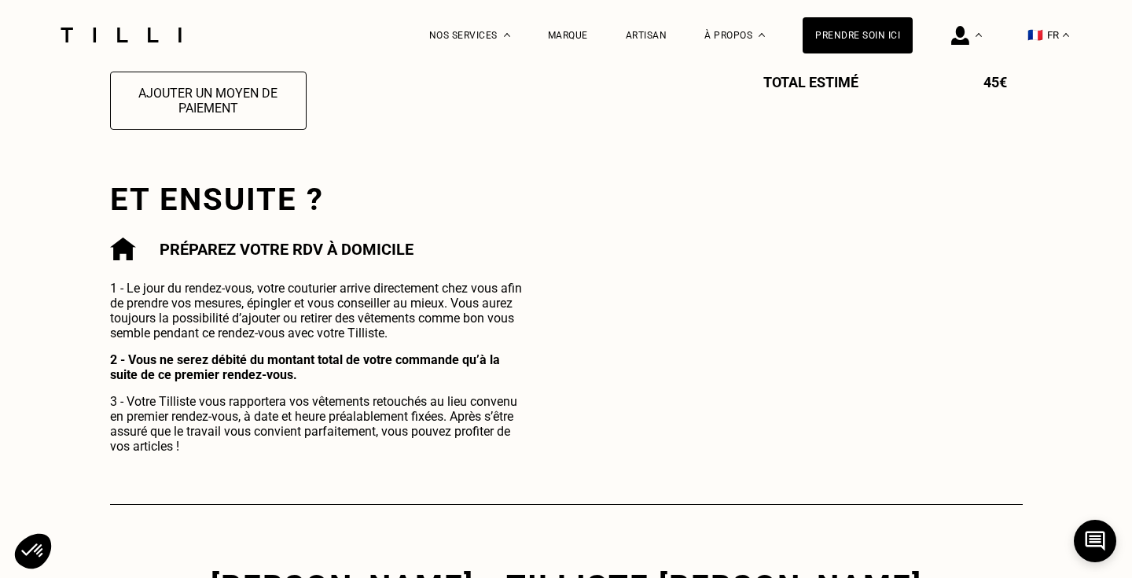
scroll to position [649, 0]
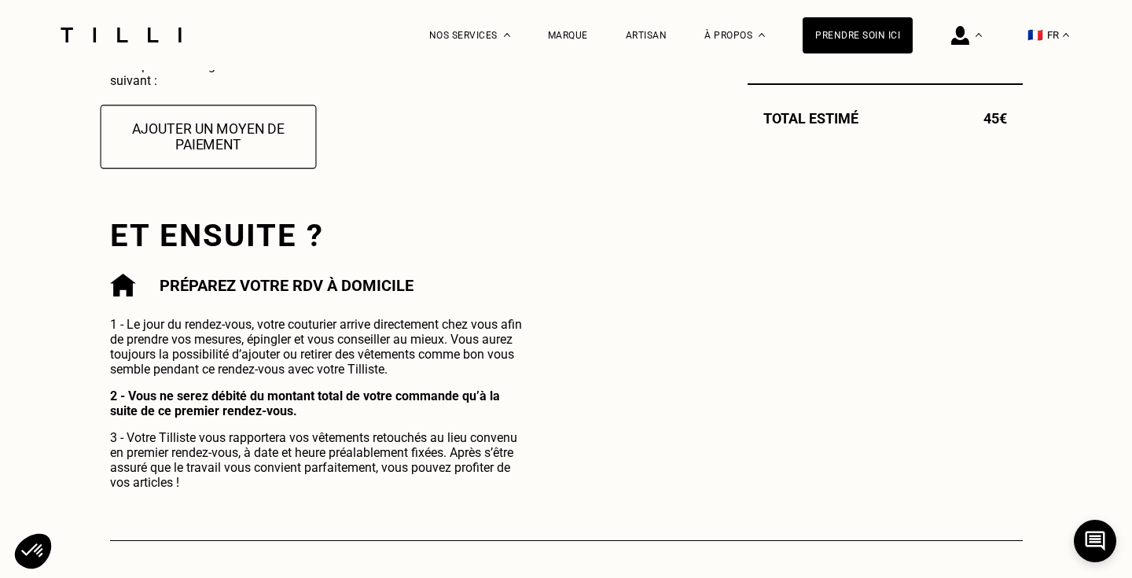
click at [281, 130] on button "Ajouter un moyen de paiement" at bounding box center [208, 137] width 216 height 64
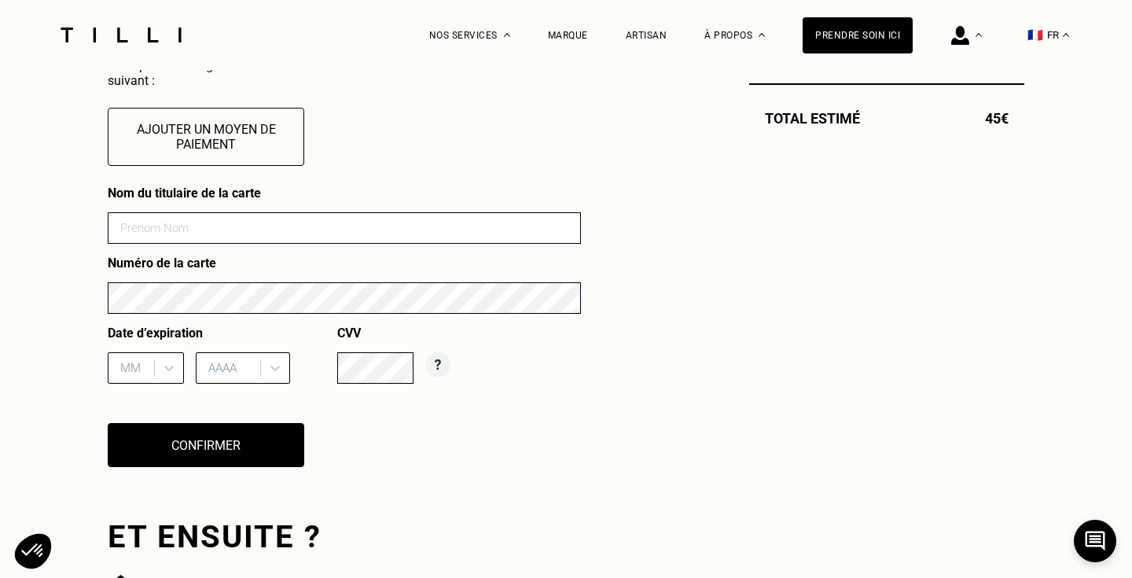
click at [161, 224] on input at bounding box center [344, 227] width 473 height 31
type input "[PERSON_NAME]"
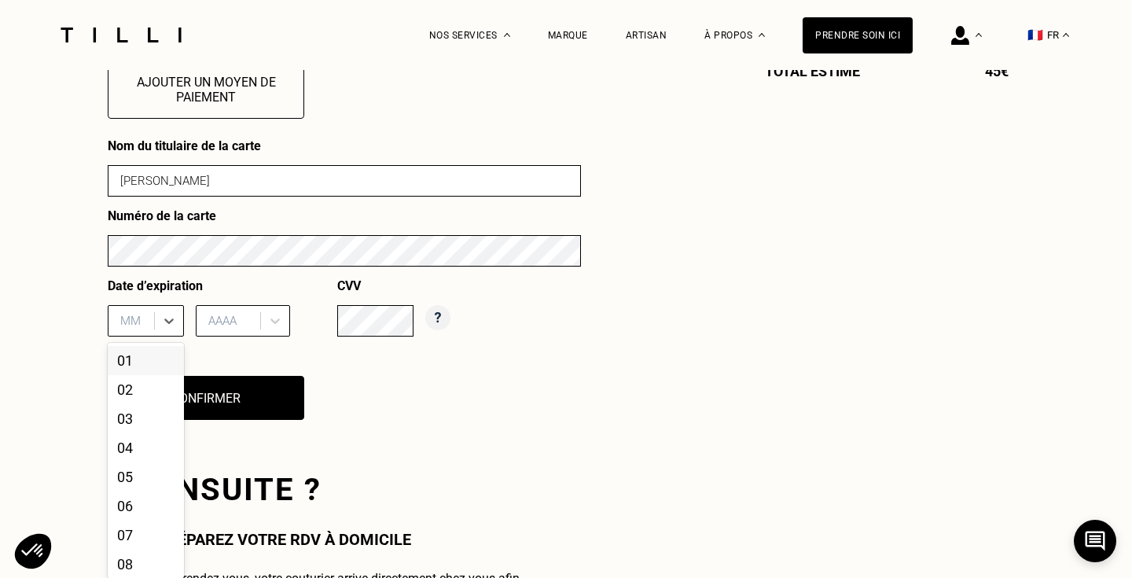
click at [127, 336] on div "01, 1 of 12. 12 results available. Use Up and Down to choose options, press Ent…" at bounding box center [146, 320] width 76 height 31
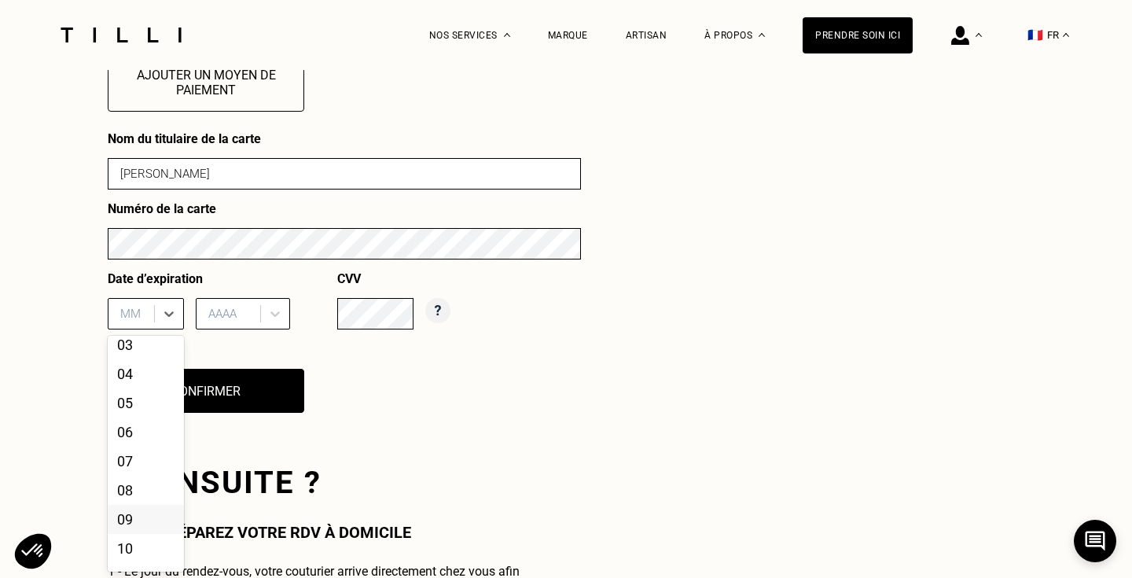
scroll to position [119, 0]
click at [148, 553] on div "12" at bounding box center [146, 553] width 76 height 29
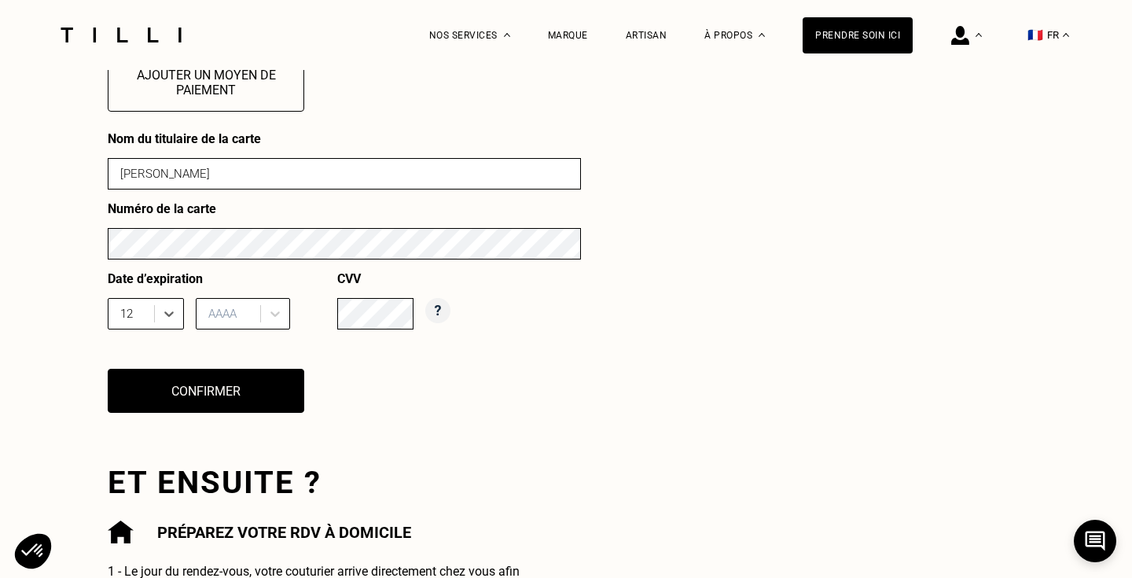
click at [230, 316] on div "AAAA" at bounding box center [230, 314] width 44 height 14
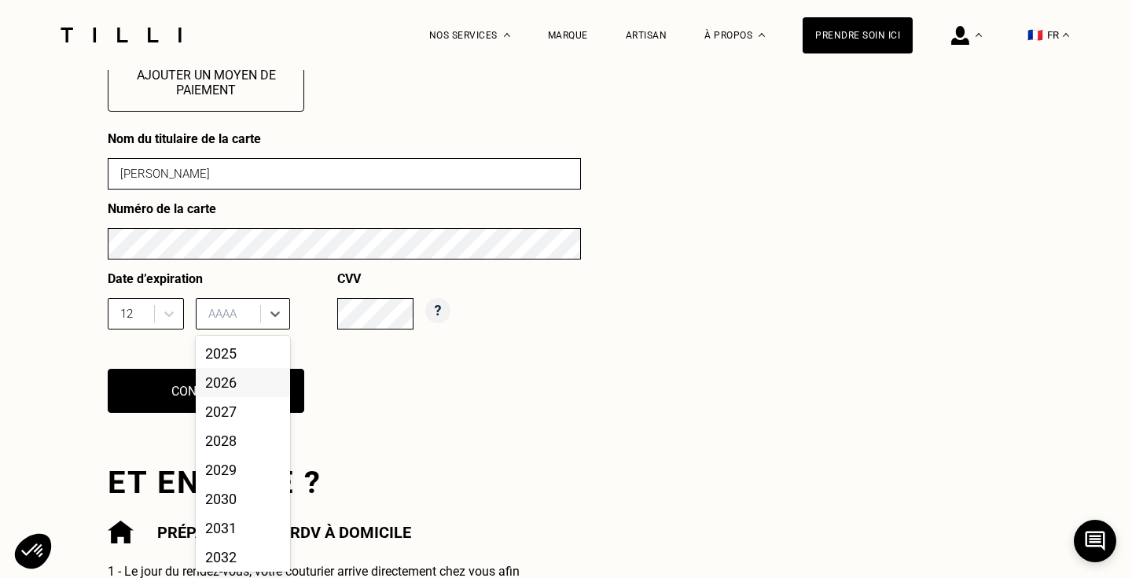
click at [233, 385] on div "2026" at bounding box center [243, 382] width 94 height 29
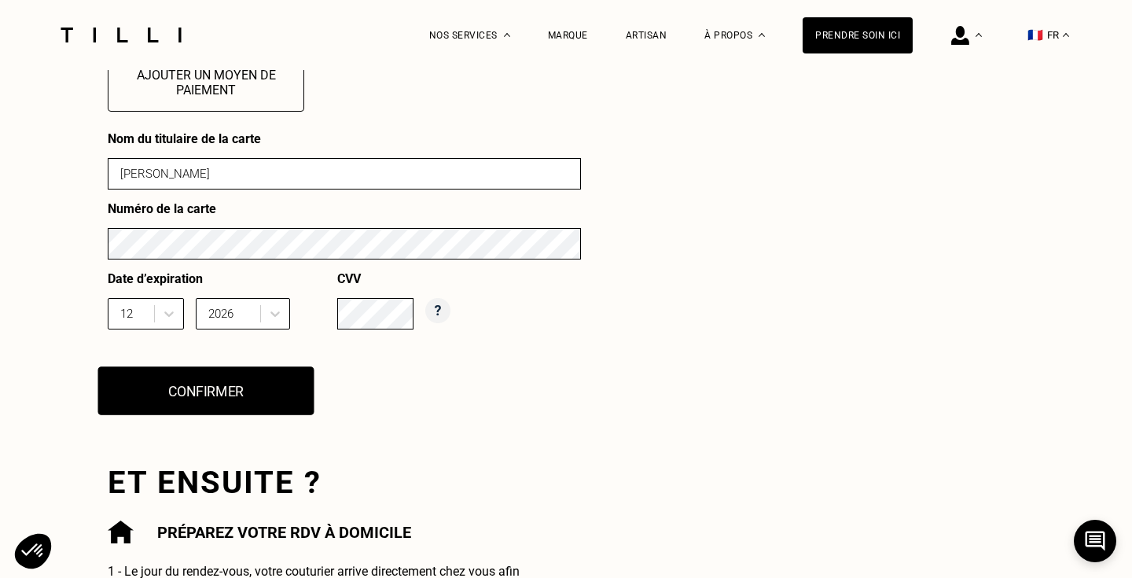
click at [214, 395] on button "Confirmer" at bounding box center [206, 390] width 216 height 49
